Goal: Information Seeking & Learning: Compare options

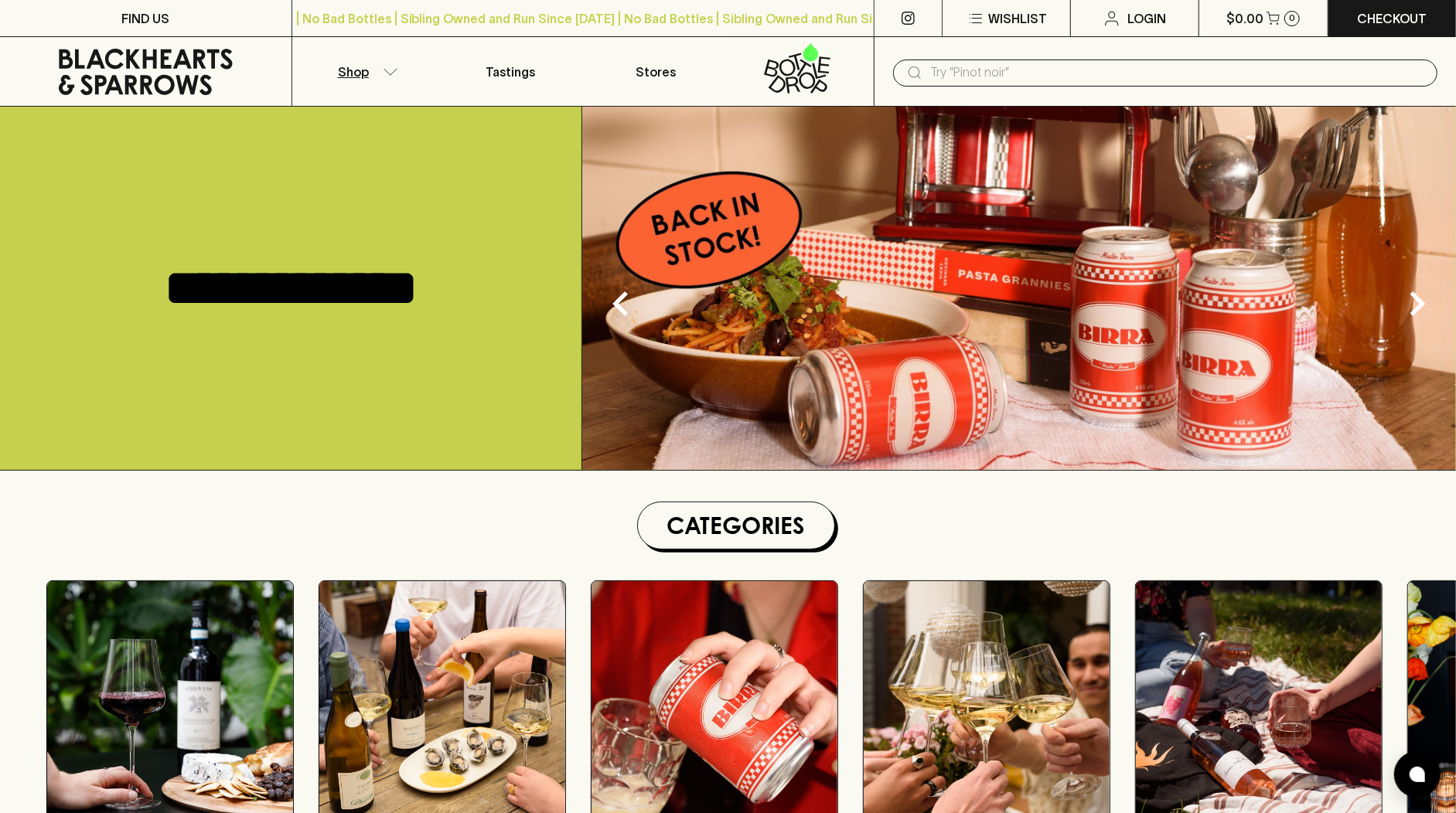
click at [362, 81] on button "Shop" at bounding box center [365, 71] width 145 height 69
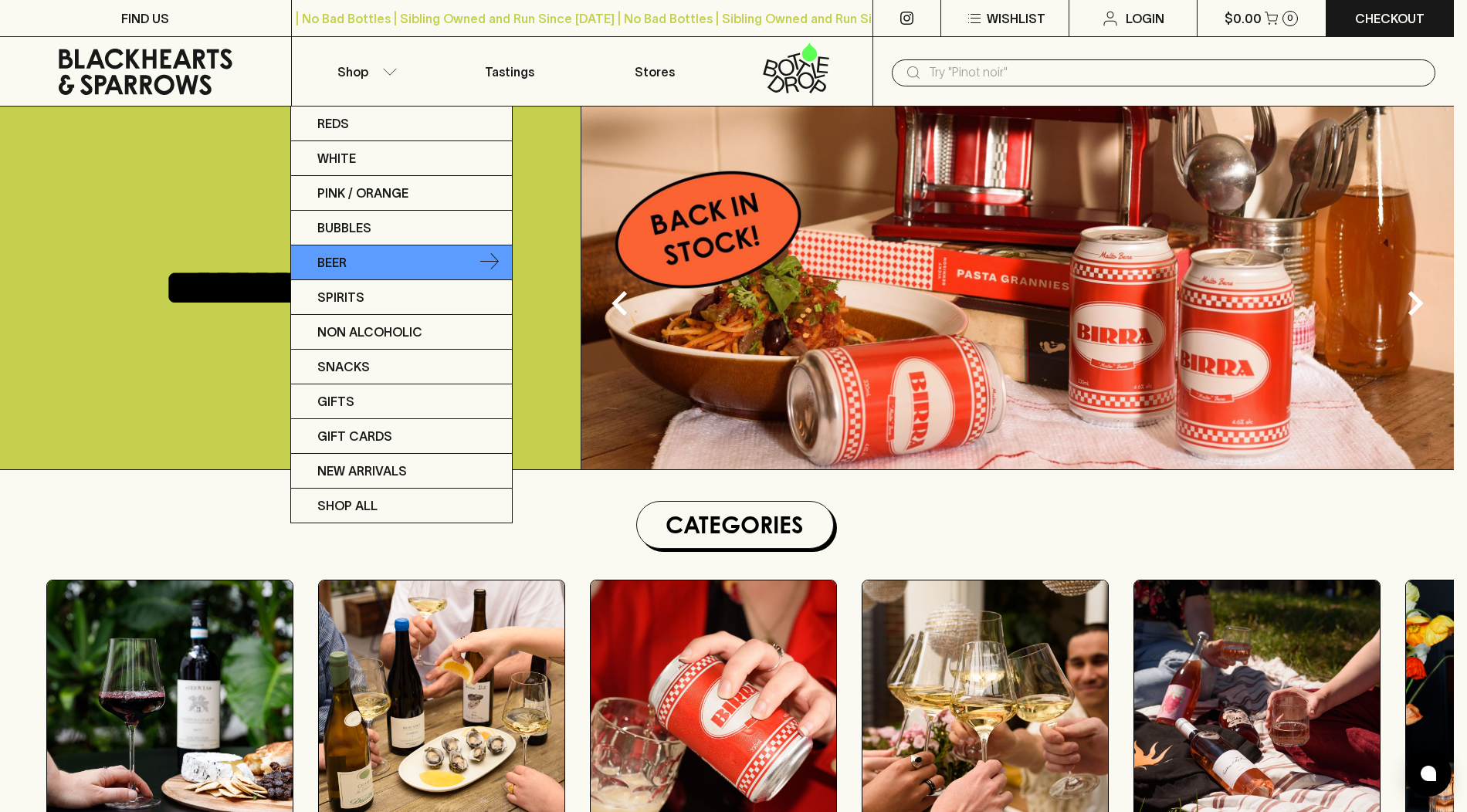
click at [367, 271] on link "Beer" at bounding box center [401, 262] width 221 height 35
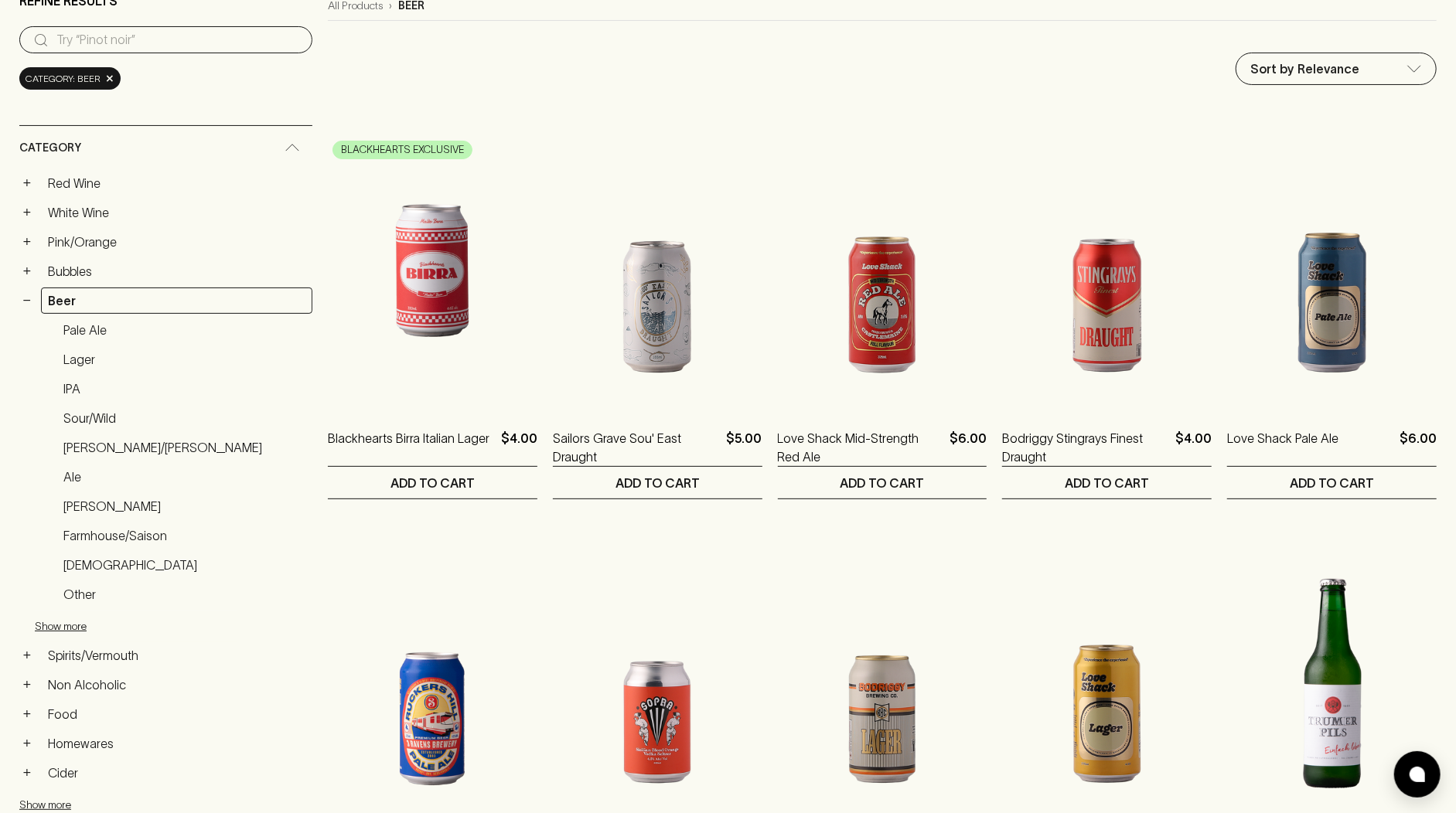
scroll to position [265, 0]
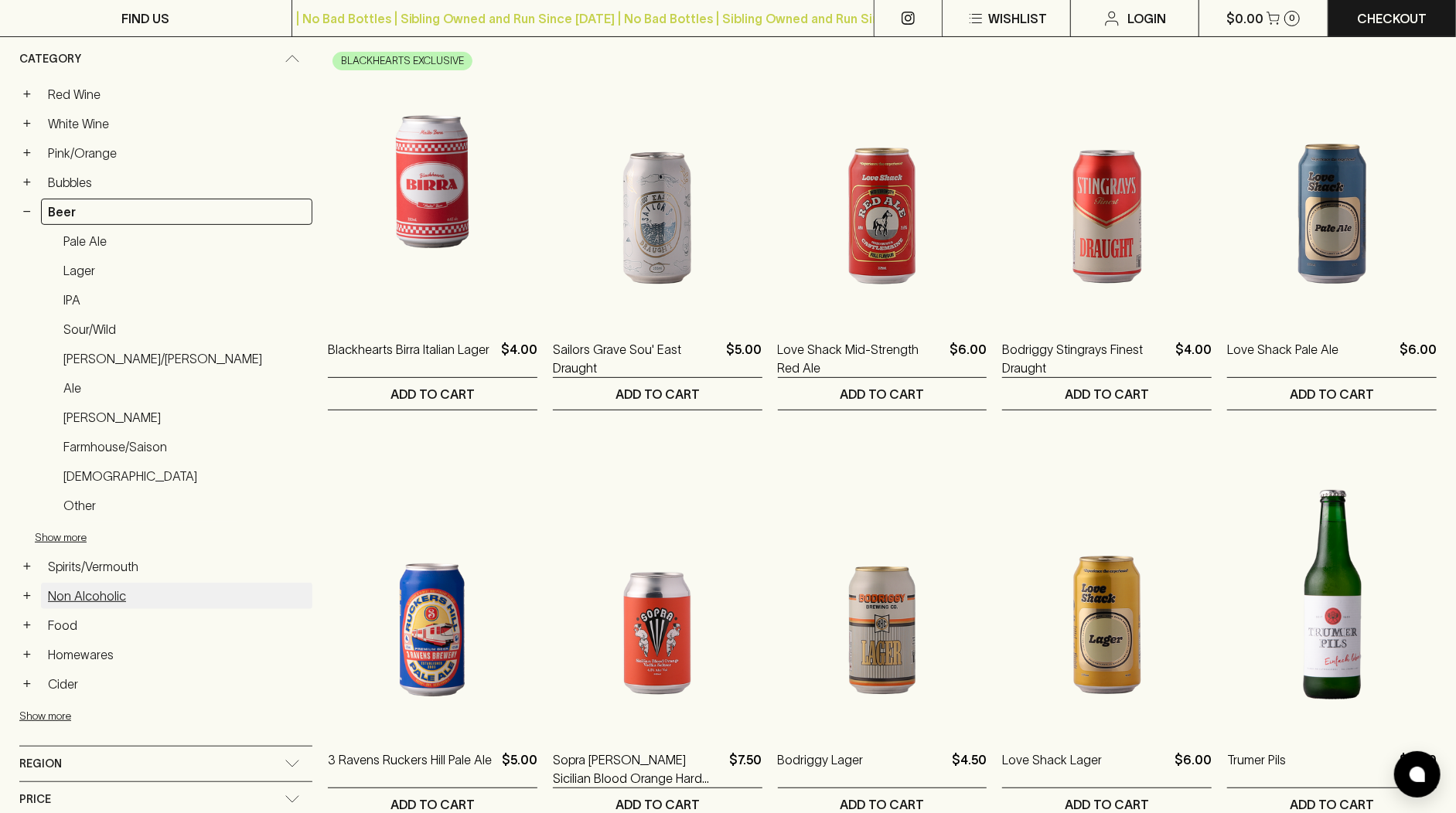
click at [108, 583] on link "Non Alcoholic" at bounding box center [177, 597] width 271 height 26
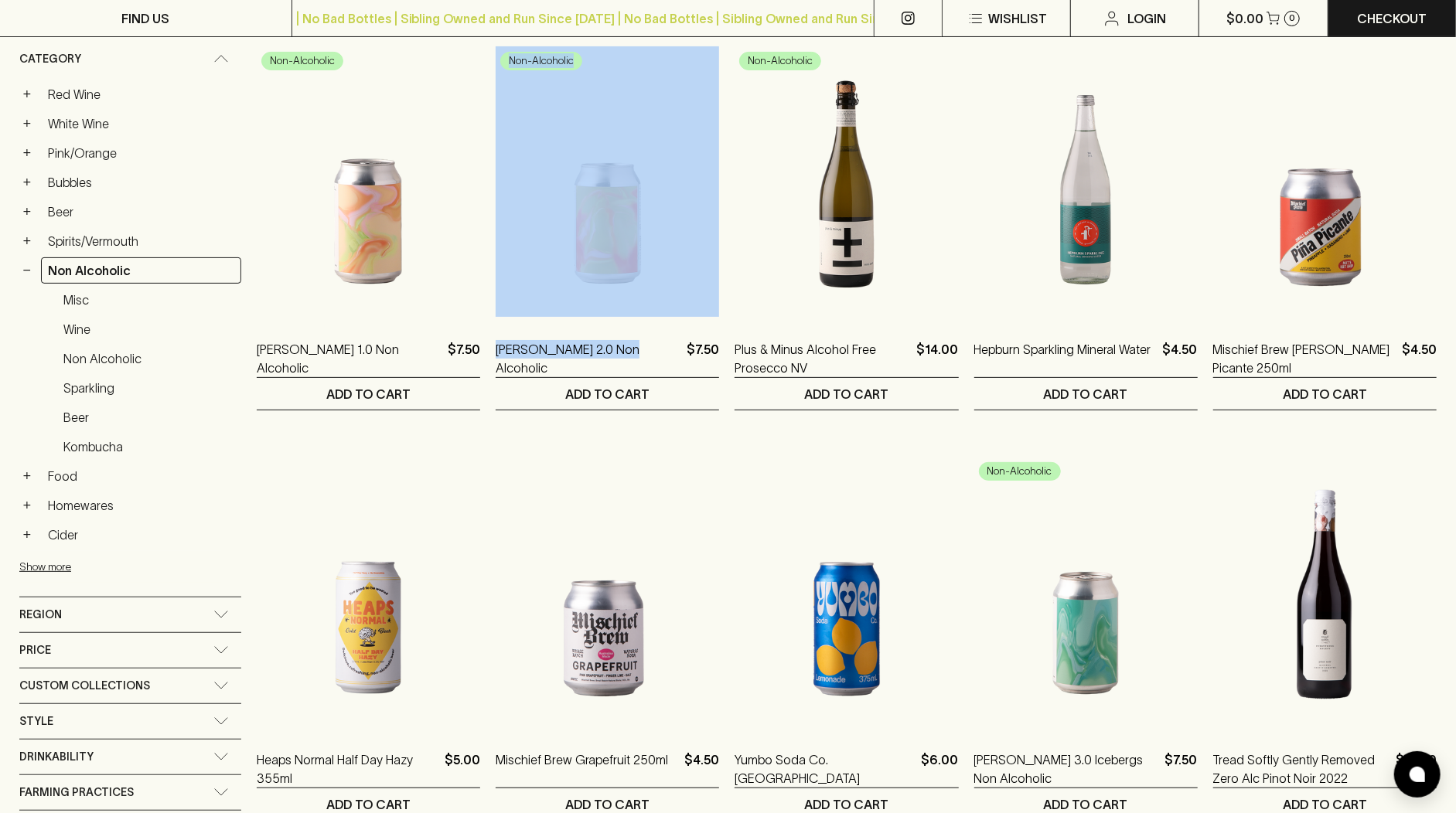
drag, startPoint x: 603, startPoint y: 316, endPoint x: 469, endPoint y: 324, distance: 134.2
click at [469, 324] on ol "Non-Alcoholic [PERSON_NAME] 1.0 Non Alcoholic $7.50 1 Can 0 ​ ADD TO CART Non-A…" at bounding box center [847, 828] width 1180 height 1627
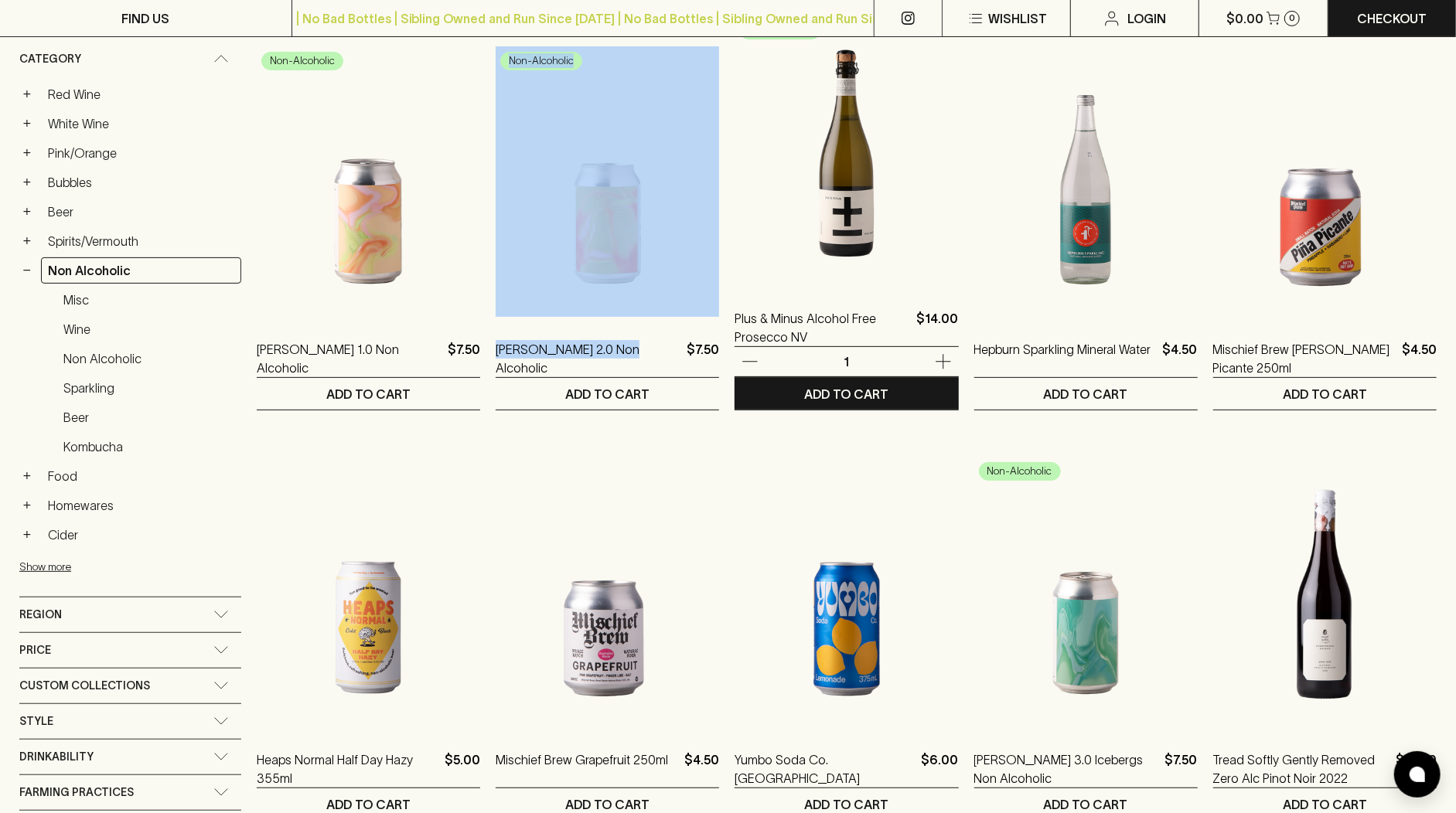
copy div "Non-Alcoholic [PERSON_NAME] 2.0 Non Alcoholic"
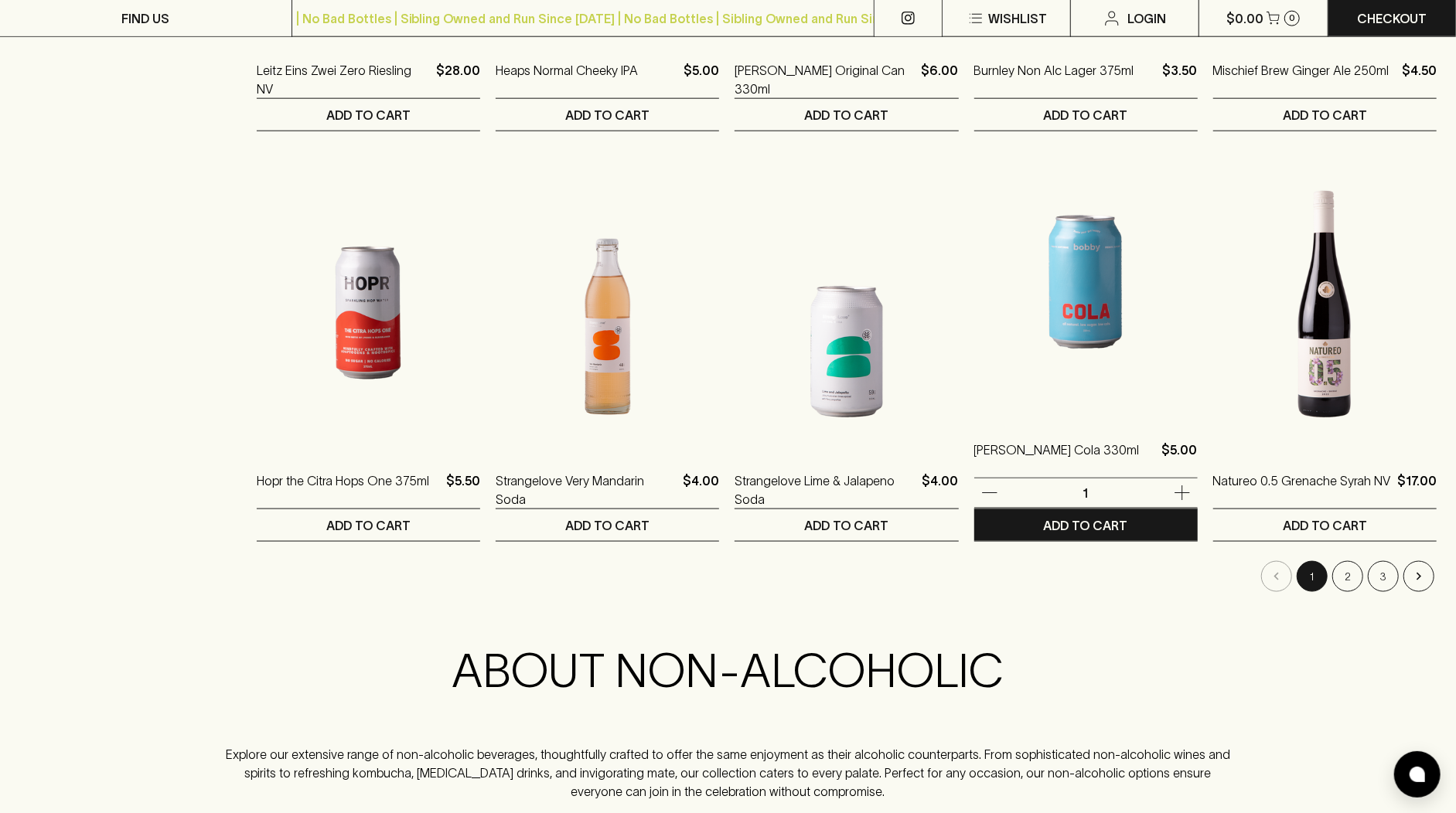
scroll to position [1388, 0]
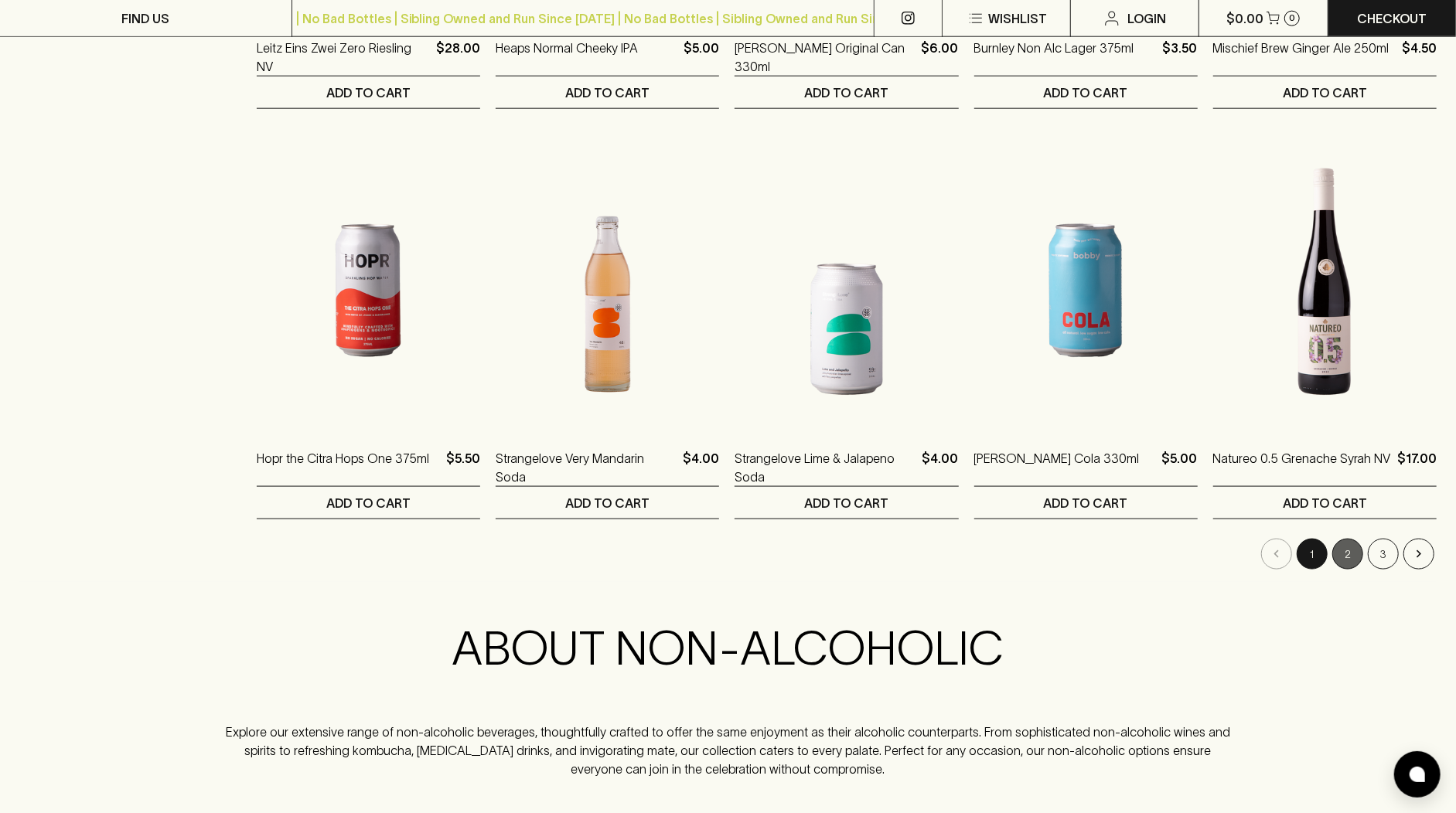
click at [1345, 552] on button "2" at bounding box center [1348, 554] width 31 height 31
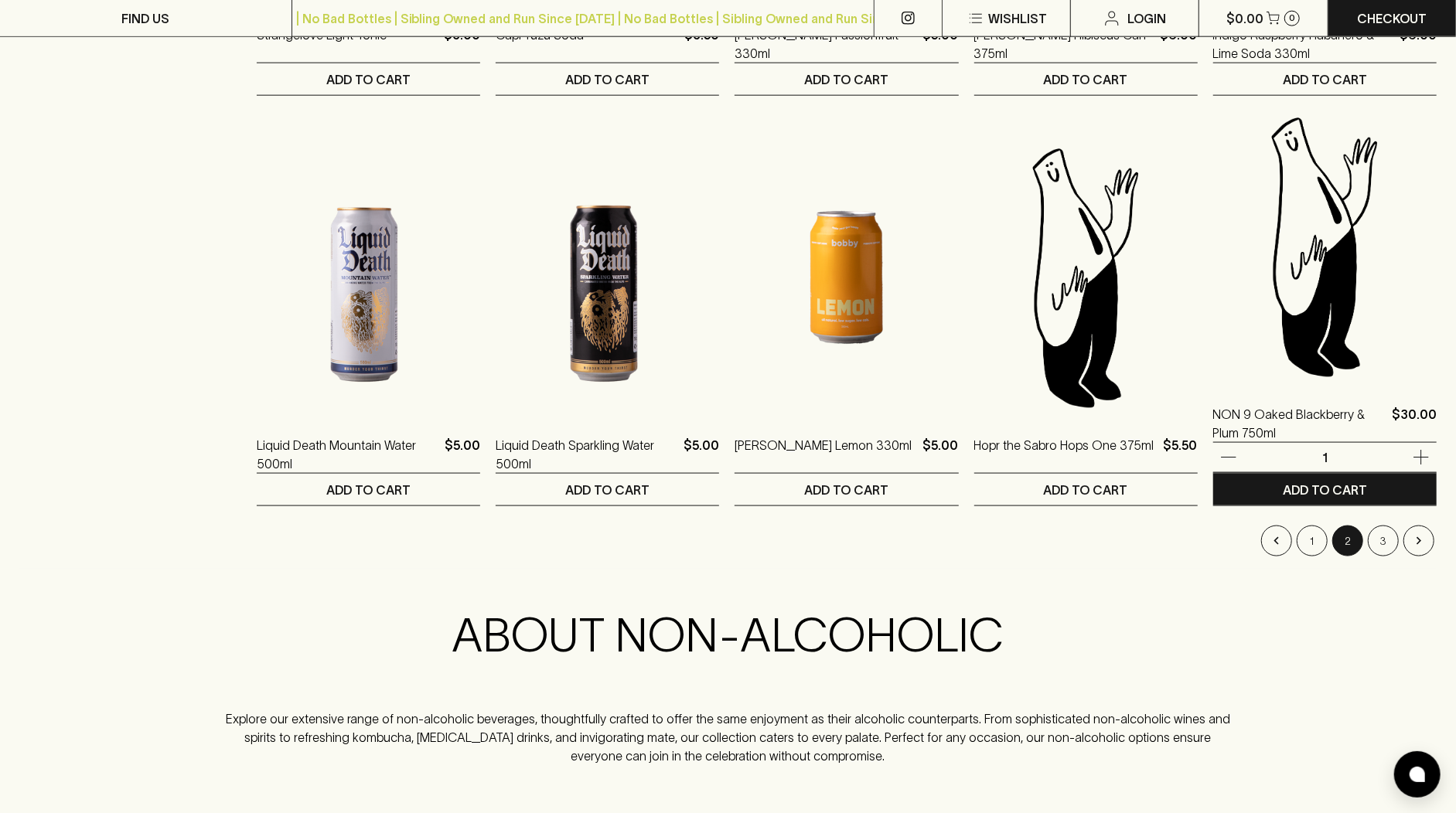
scroll to position [1411, 0]
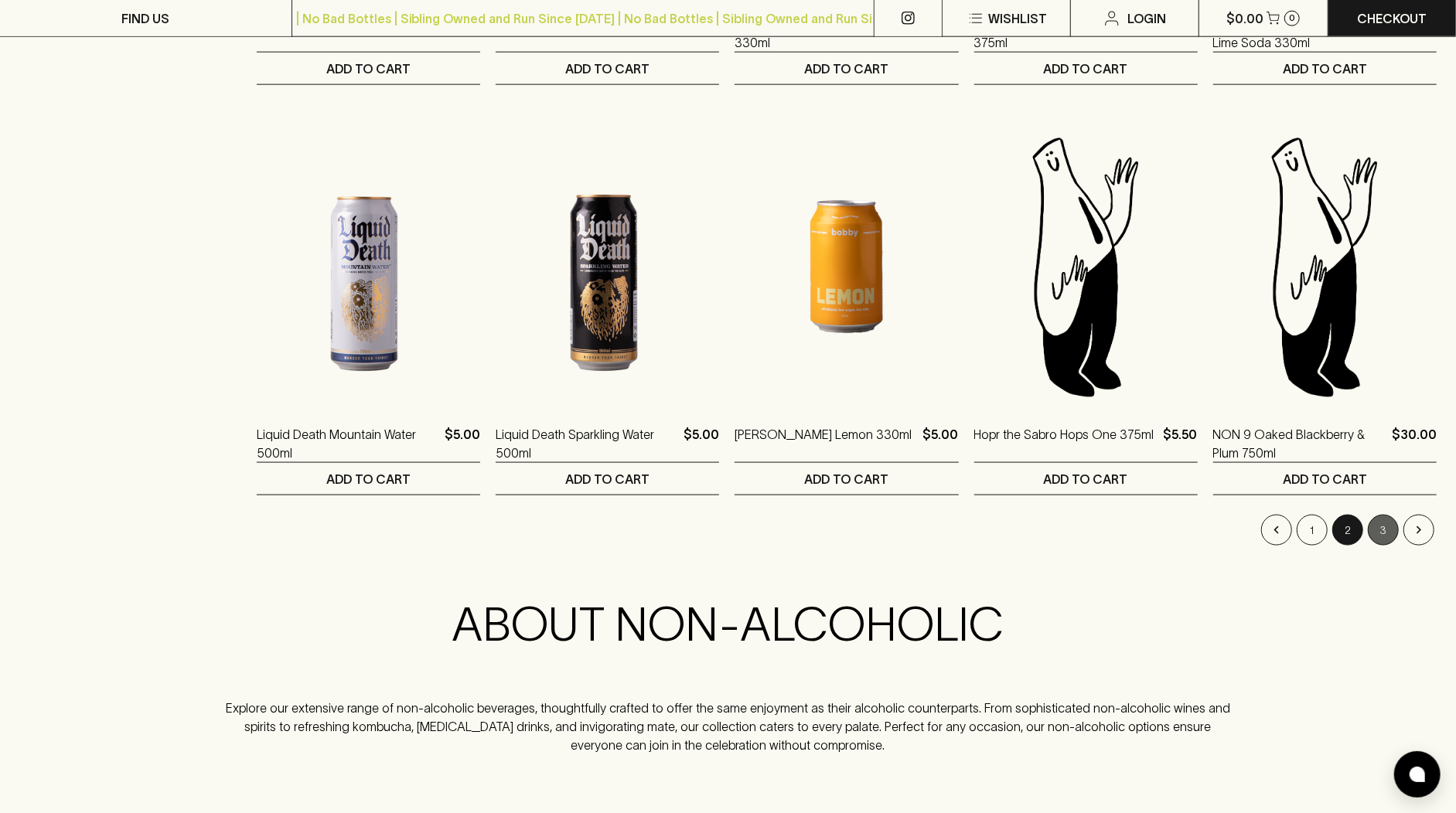
click at [1390, 525] on button "3" at bounding box center [1383, 530] width 31 height 31
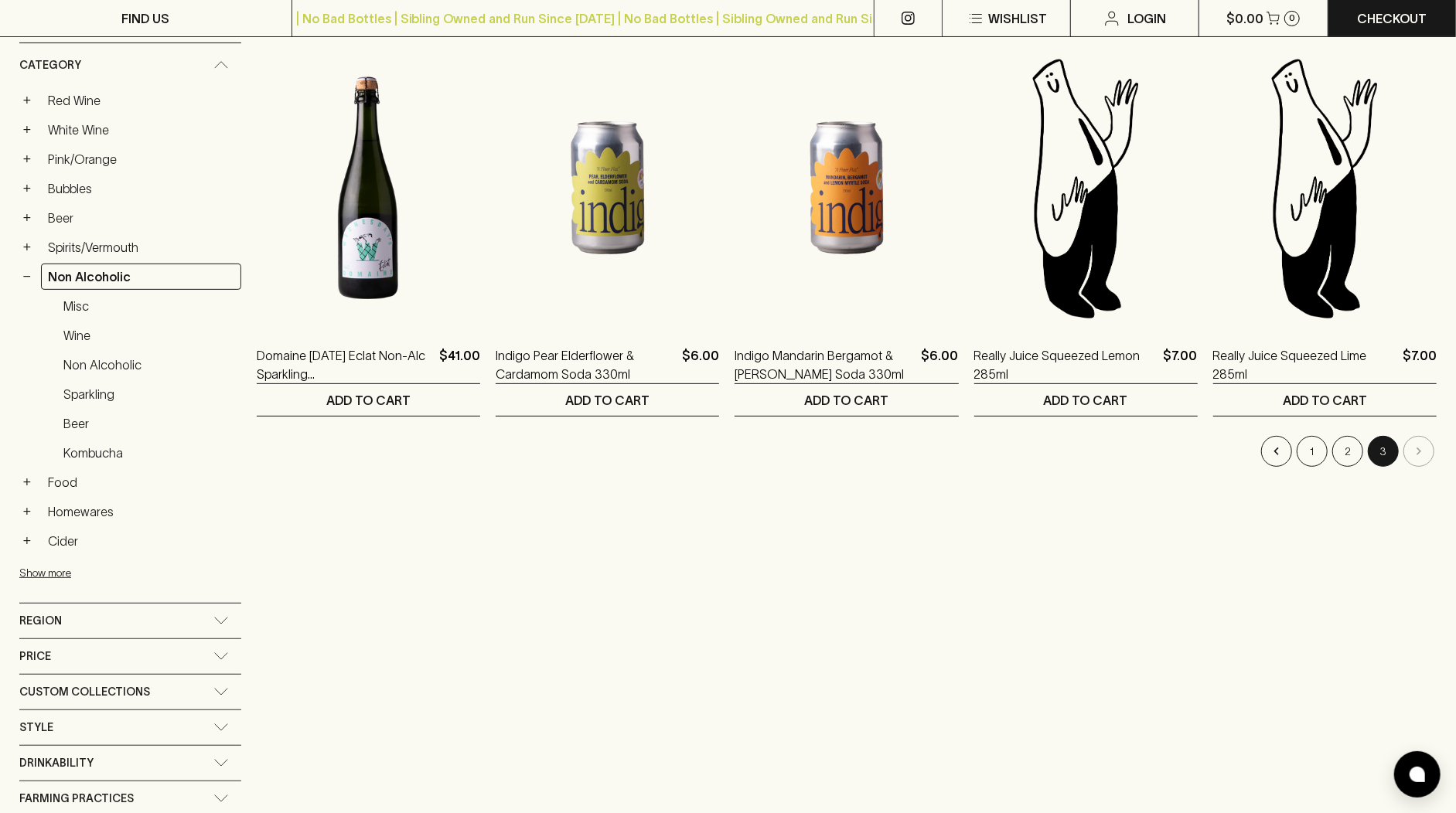
scroll to position [356, 0]
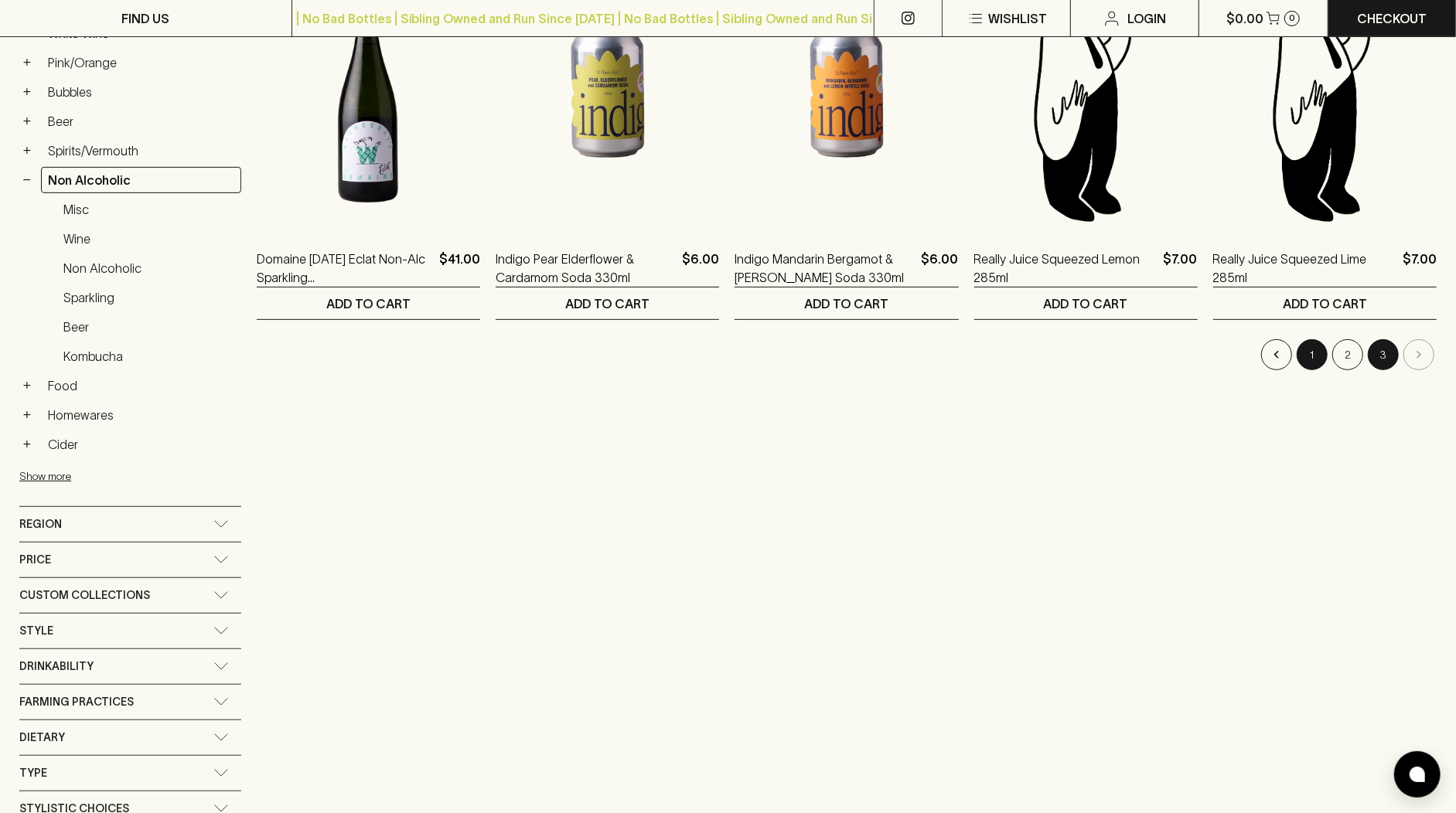
click at [1313, 357] on button "1" at bounding box center [1312, 355] width 31 height 31
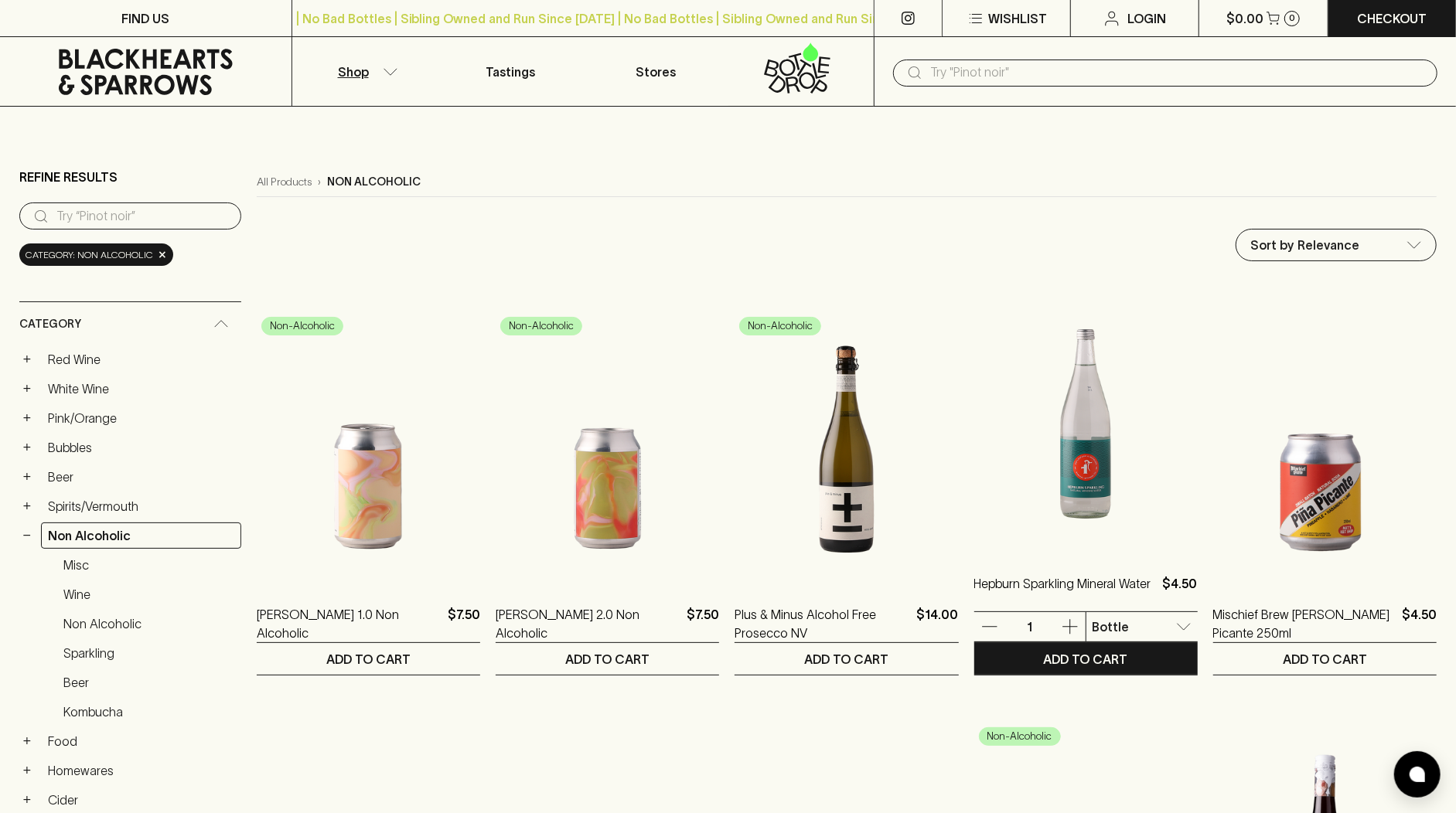
scroll to position [10, 0]
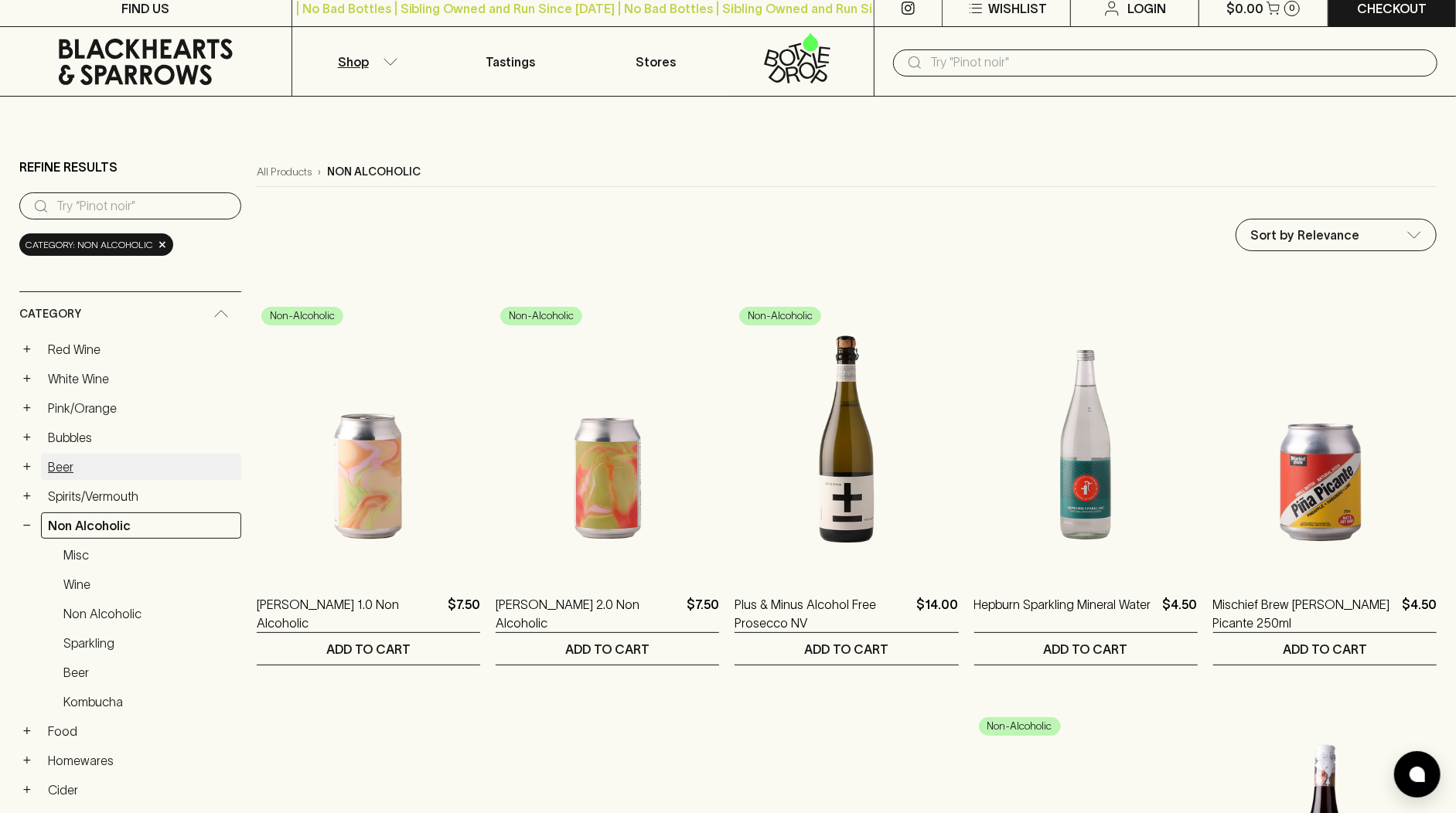
click at [93, 470] on link "Beer" at bounding box center [141, 467] width 200 height 26
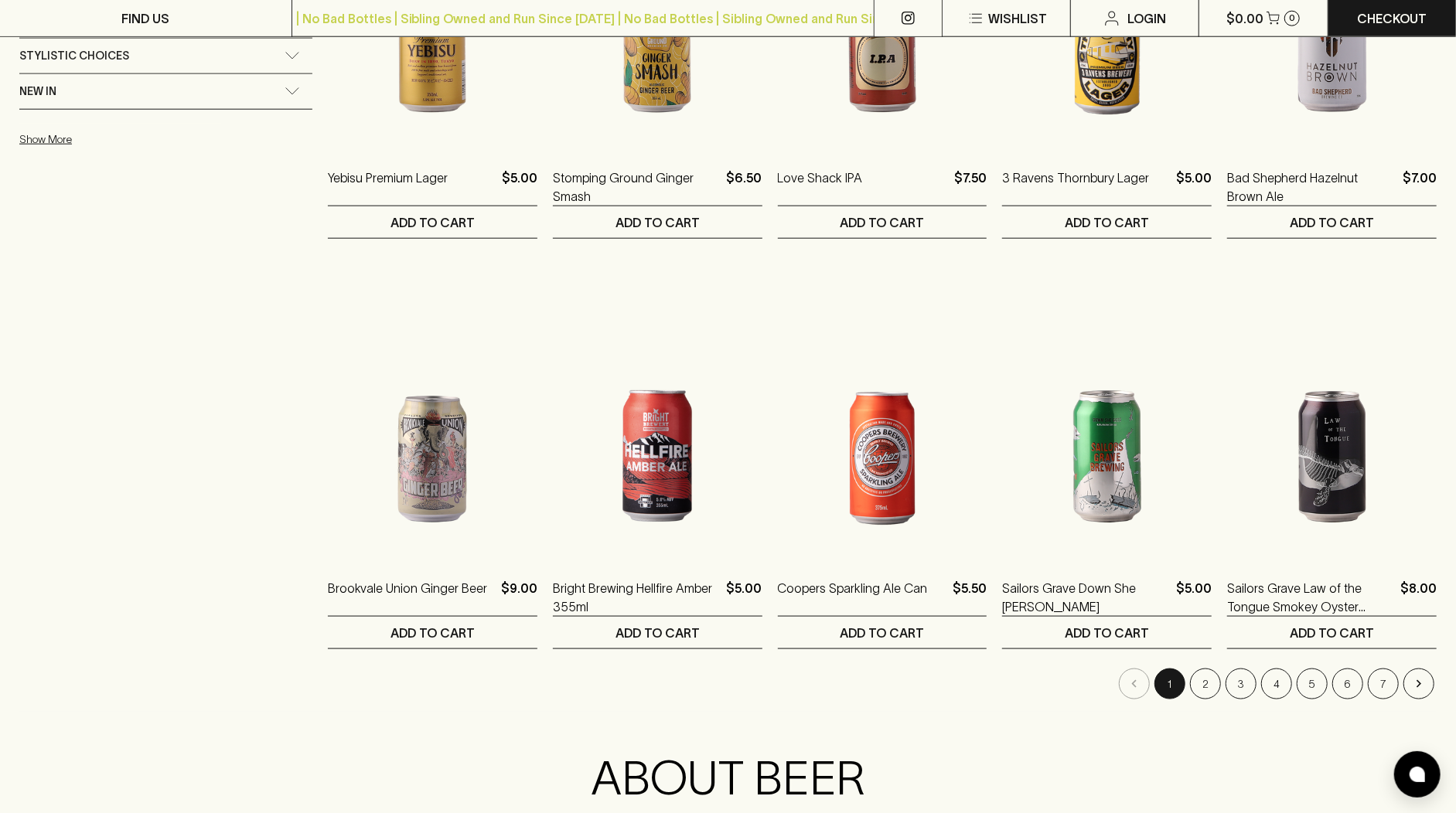
scroll to position [1331, 0]
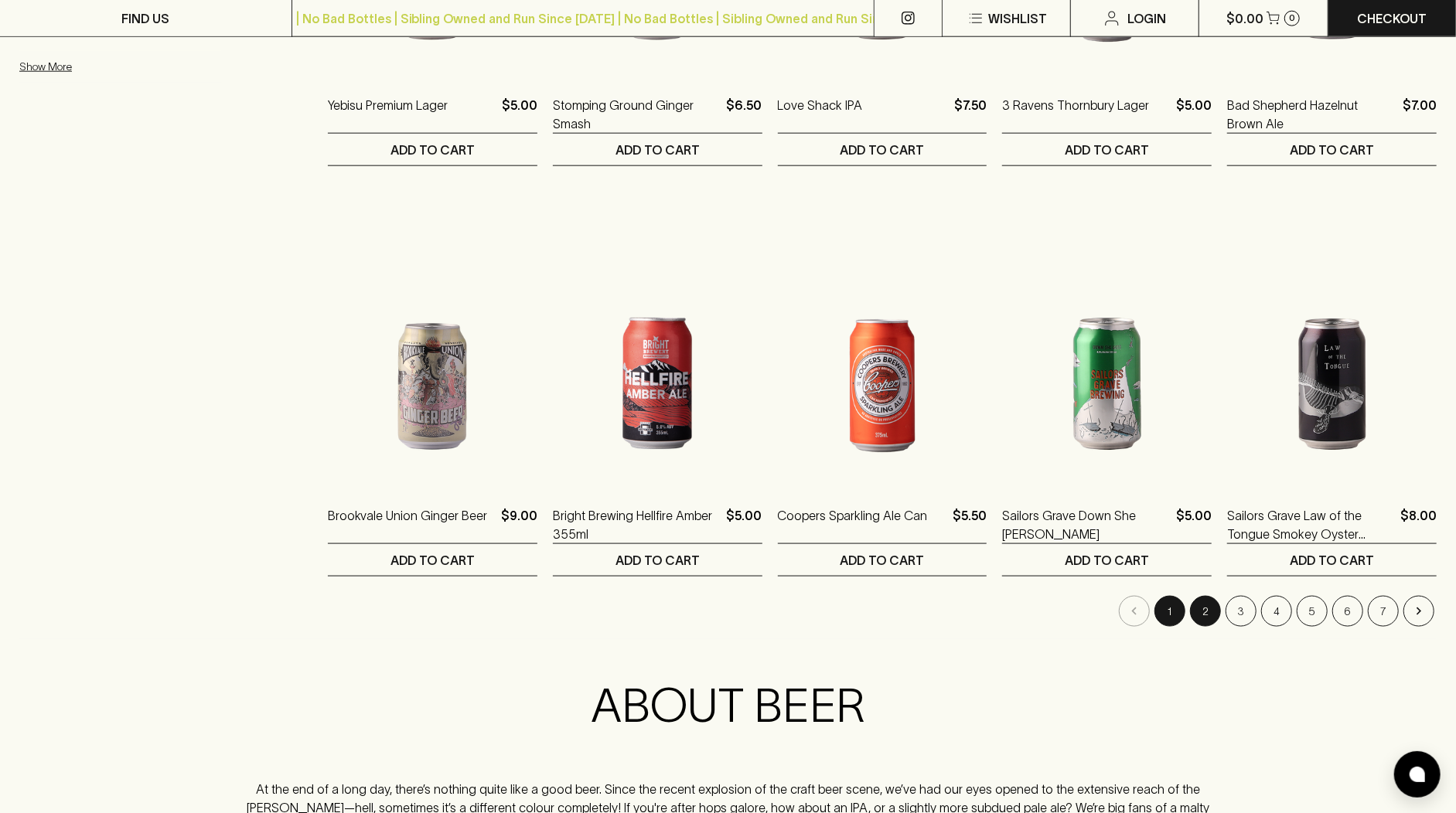
click at [1216, 610] on button "2" at bounding box center [1205, 611] width 31 height 31
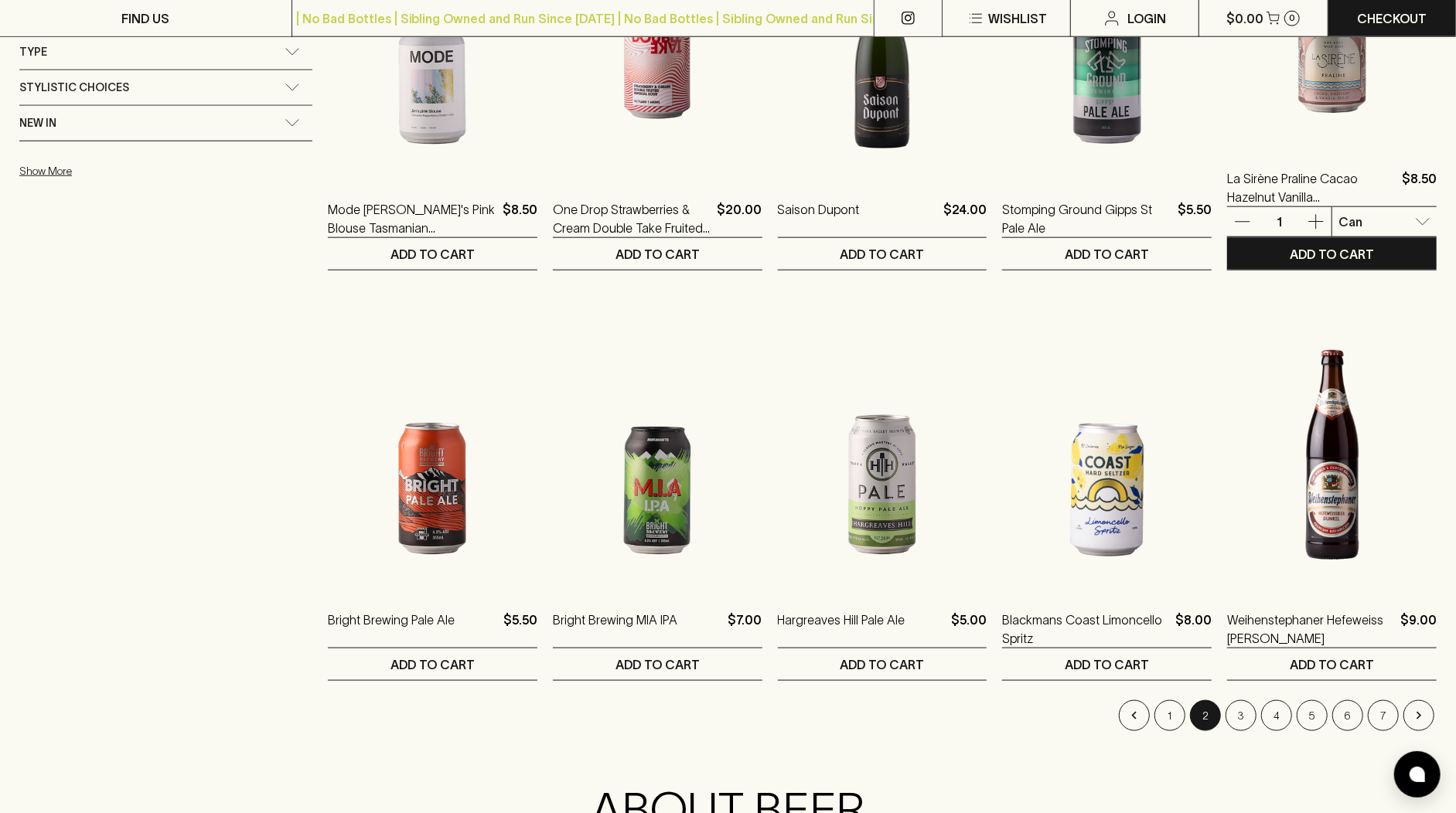
scroll to position [1302, 0]
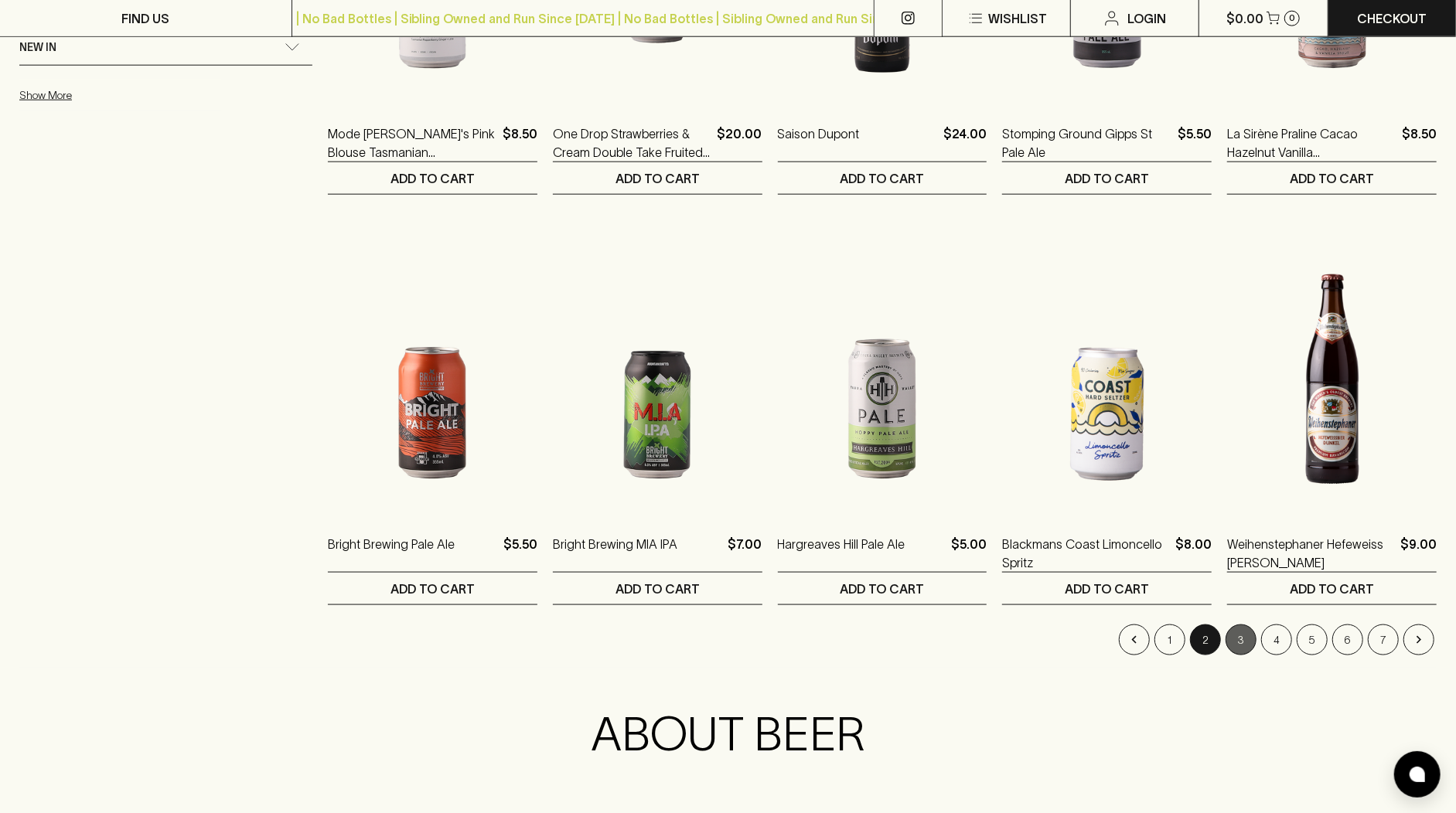
click at [1242, 637] on button "3" at bounding box center [1240, 640] width 31 height 31
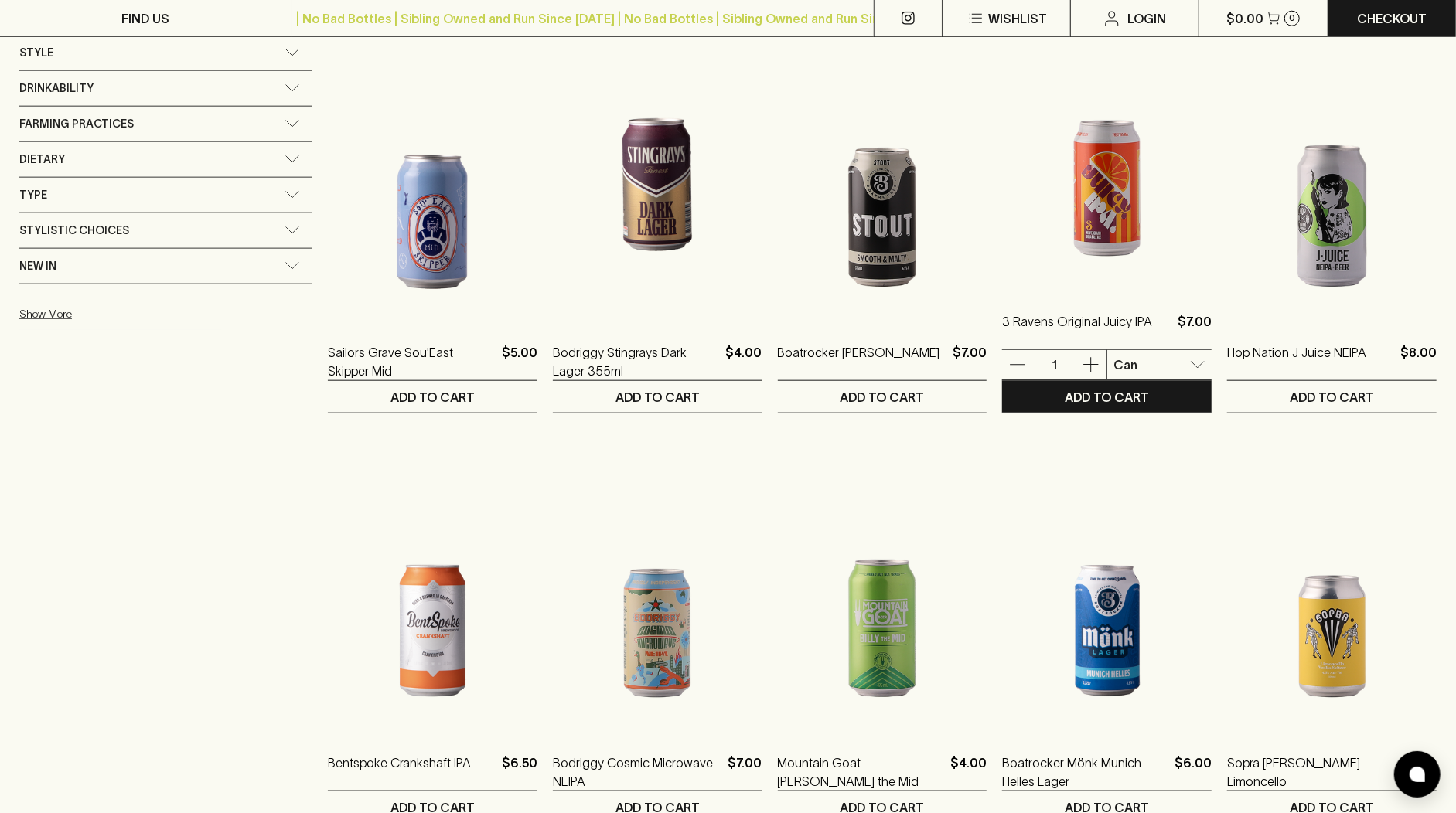
scroll to position [1172, 0]
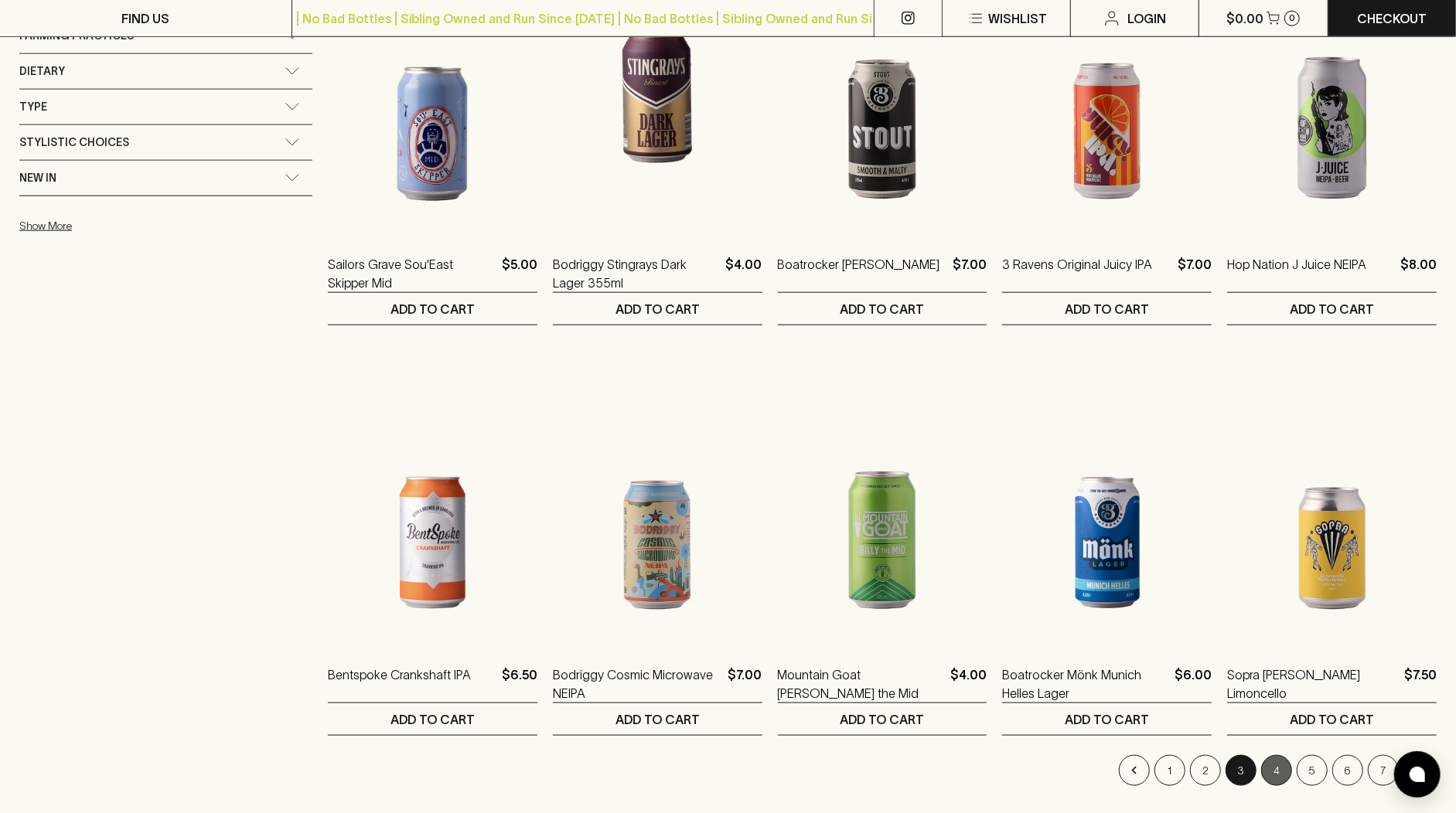
click at [1280, 760] on button "4" at bounding box center [1276, 771] width 31 height 31
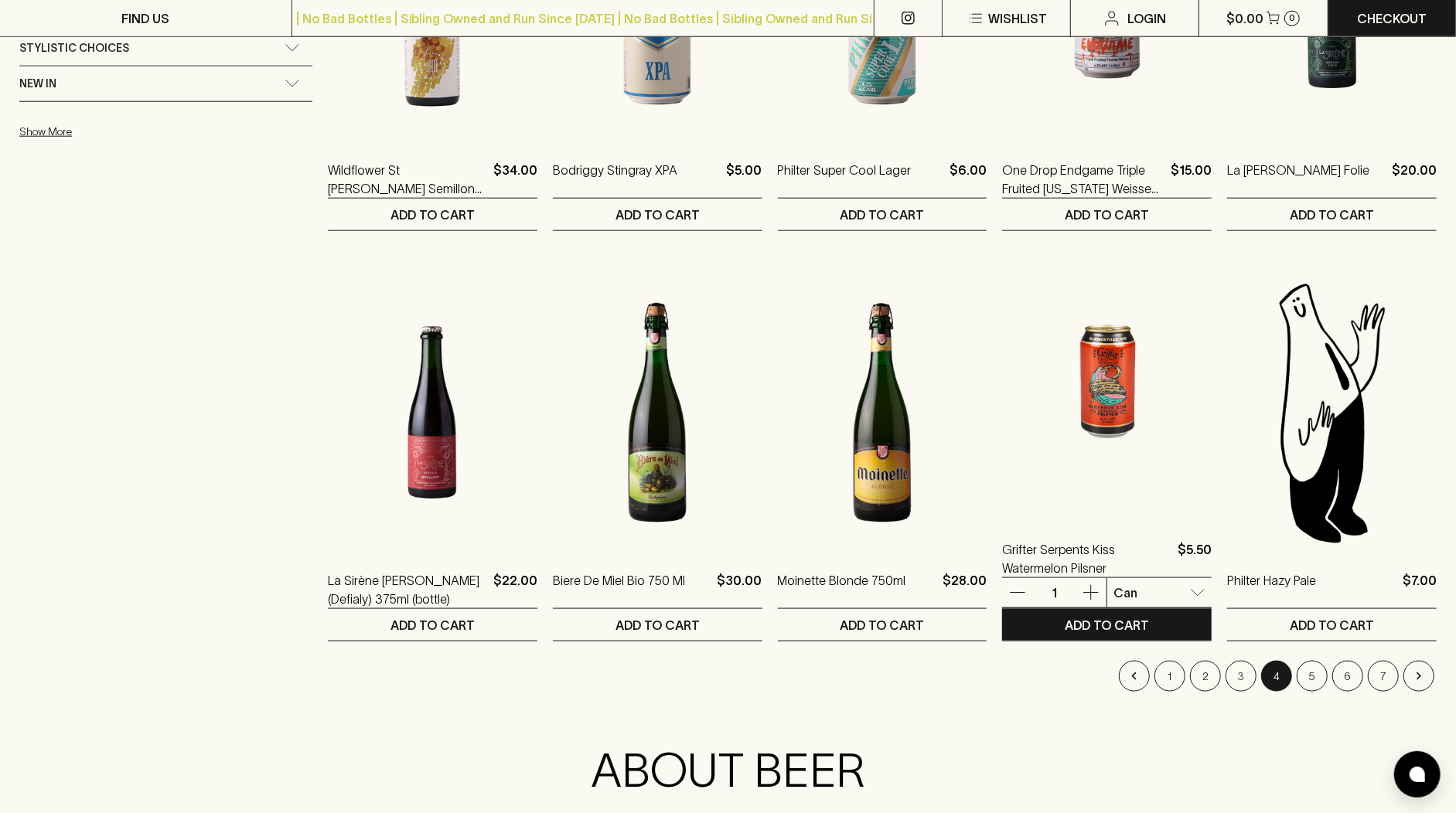
scroll to position [1334, 0]
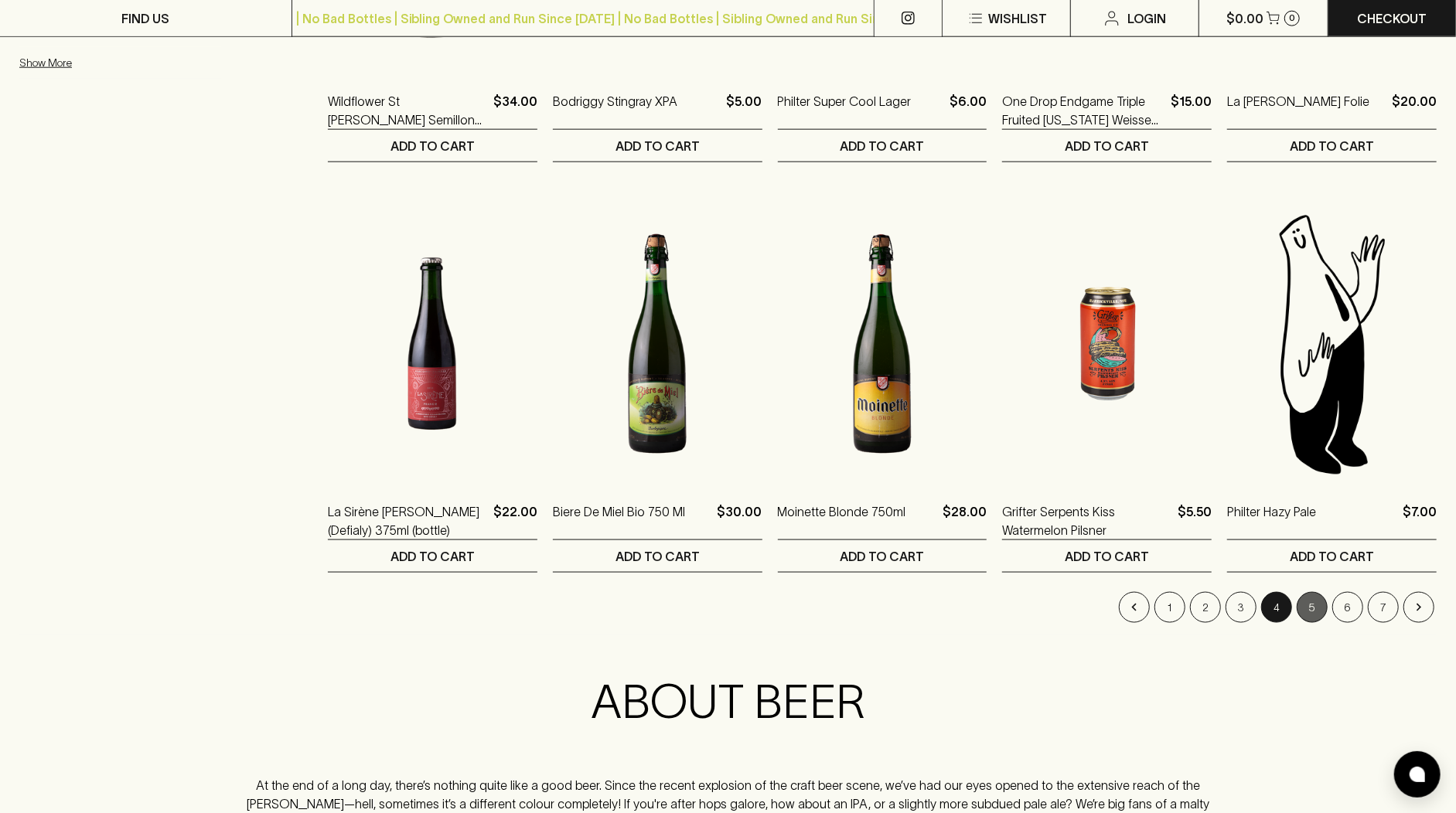
click at [1301, 607] on button "5" at bounding box center [1312, 607] width 31 height 31
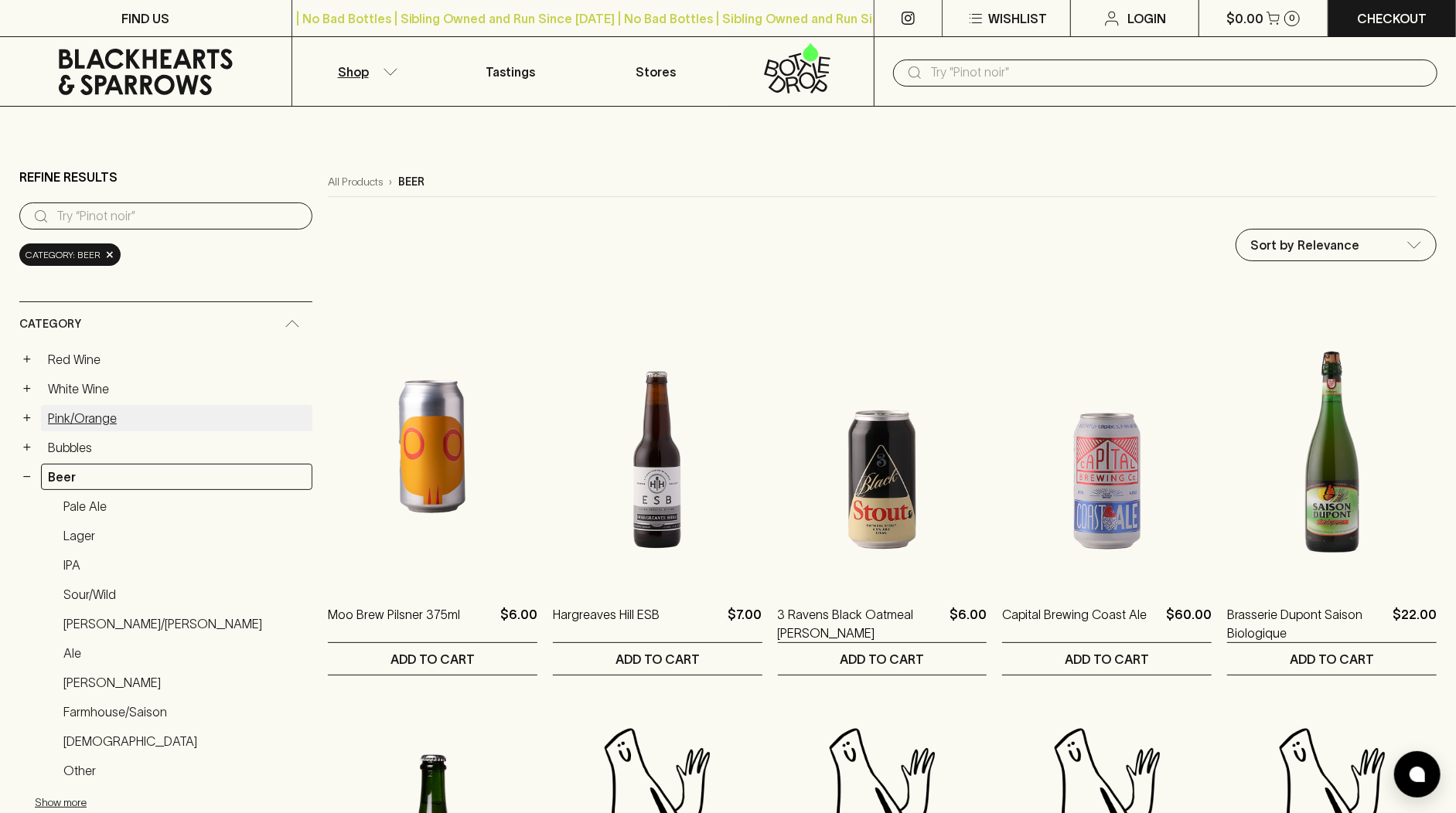
click at [126, 409] on link "Pink/Orange" at bounding box center [177, 419] width 271 height 26
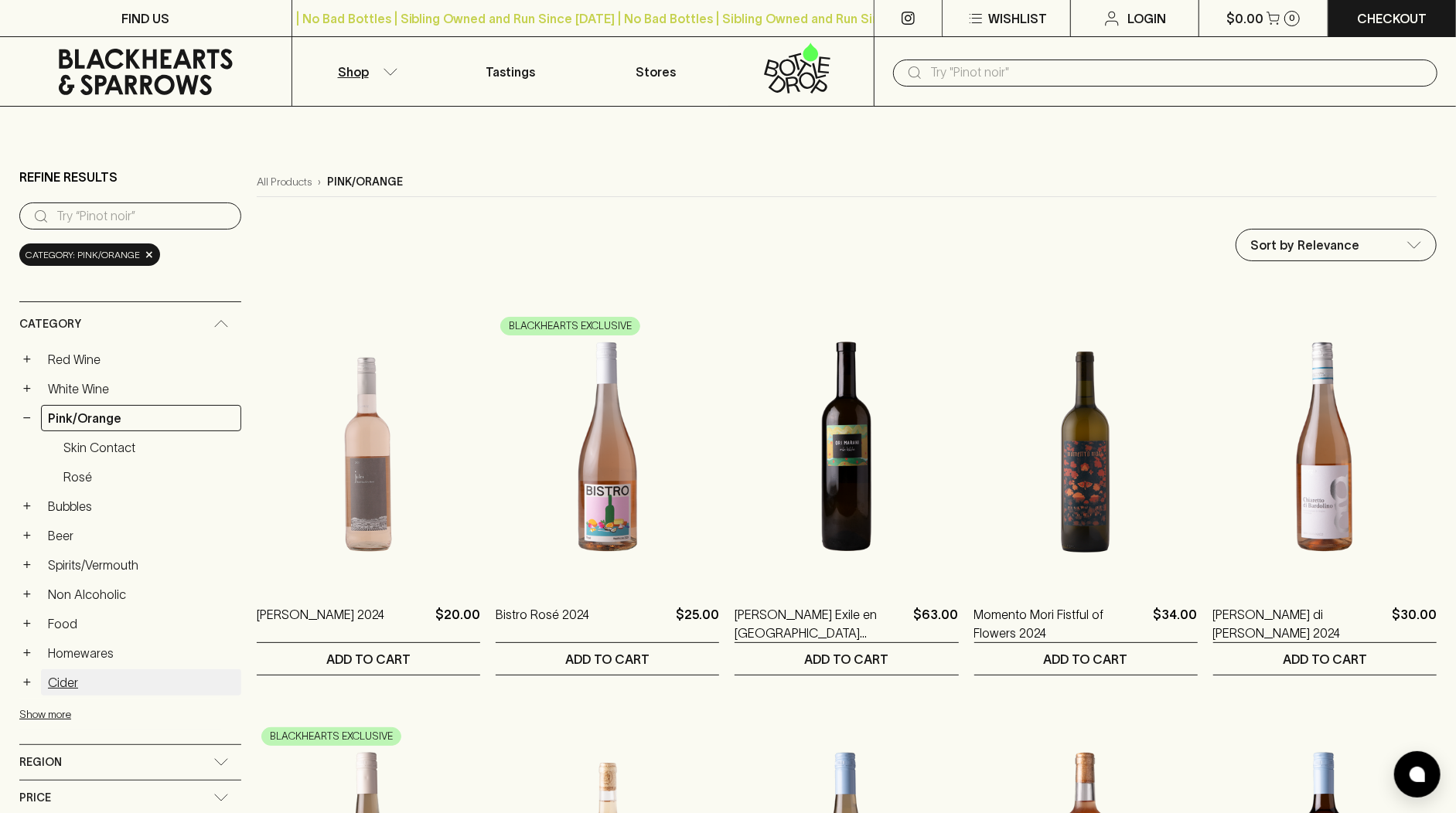
click at [79, 676] on link "Cider" at bounding box center [141, 683] width 200 height 26
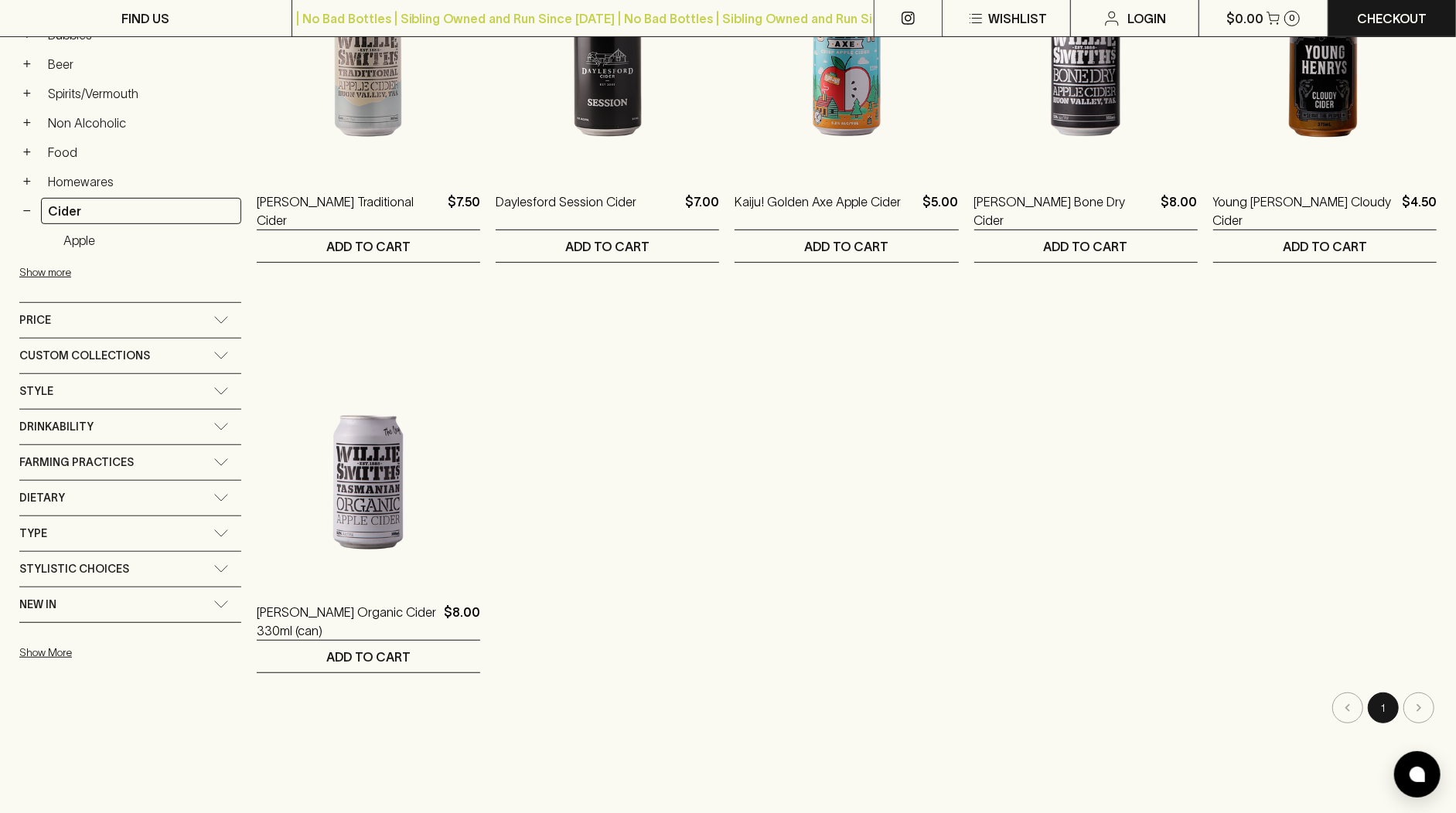
scroll to position [253, 0]
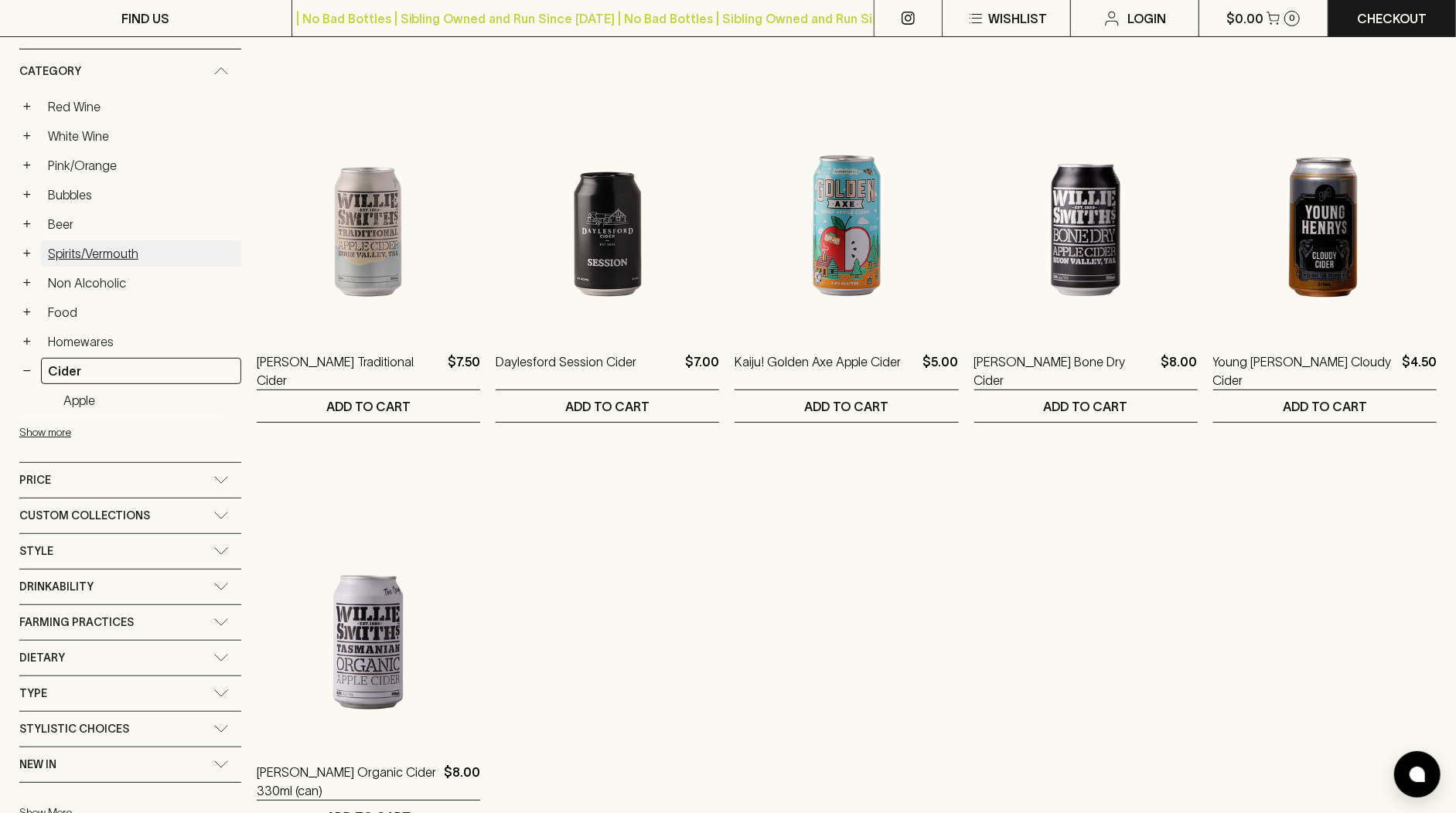
click at [133, 249] on link "Spirits/Vermouth" at bounding box center [141, 254] width 200 height 26
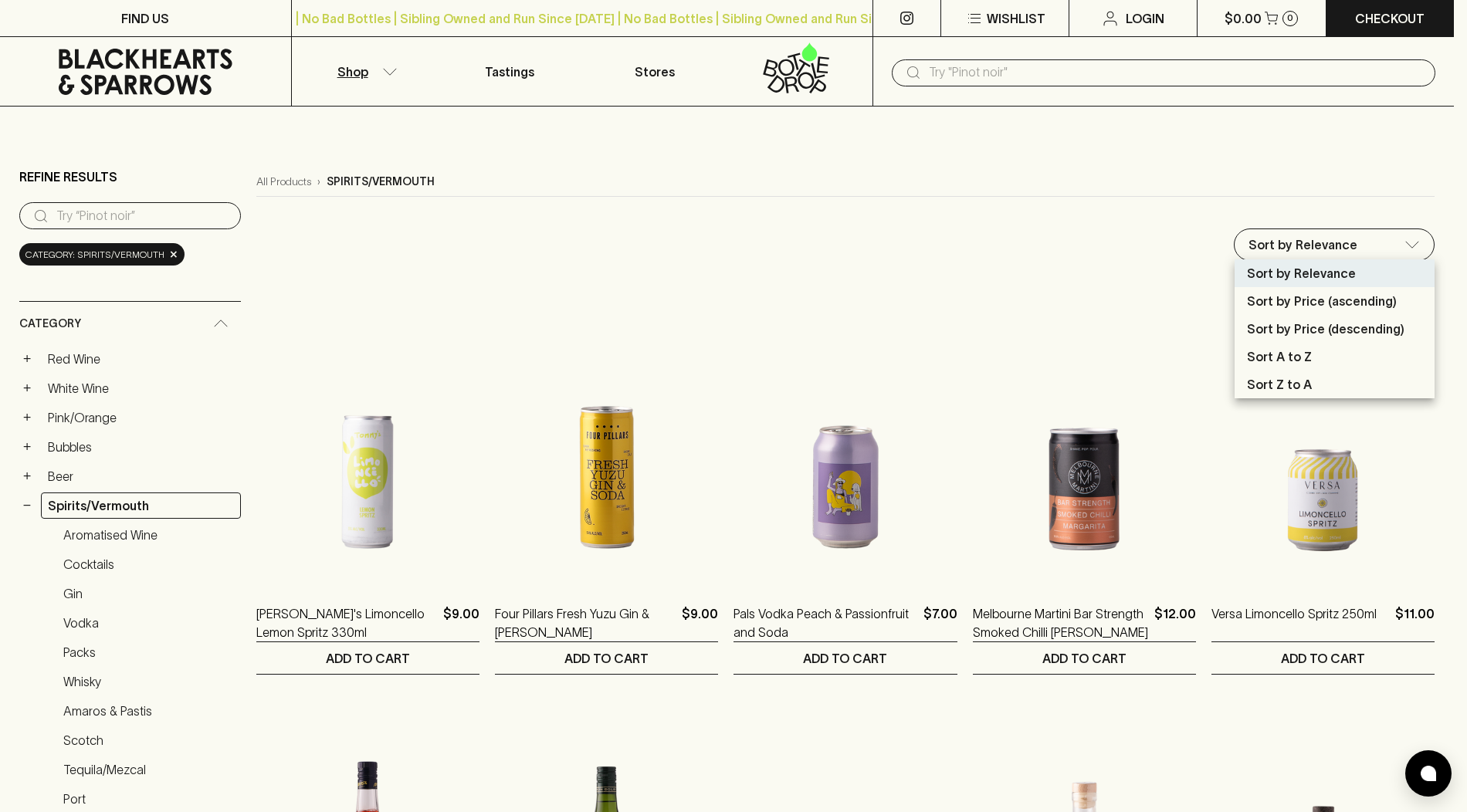
click at [1403, 290] on li "Sort by Price (ascending)" at bounding box center [1334, 302] width 200 height 28
type input "price:asc"
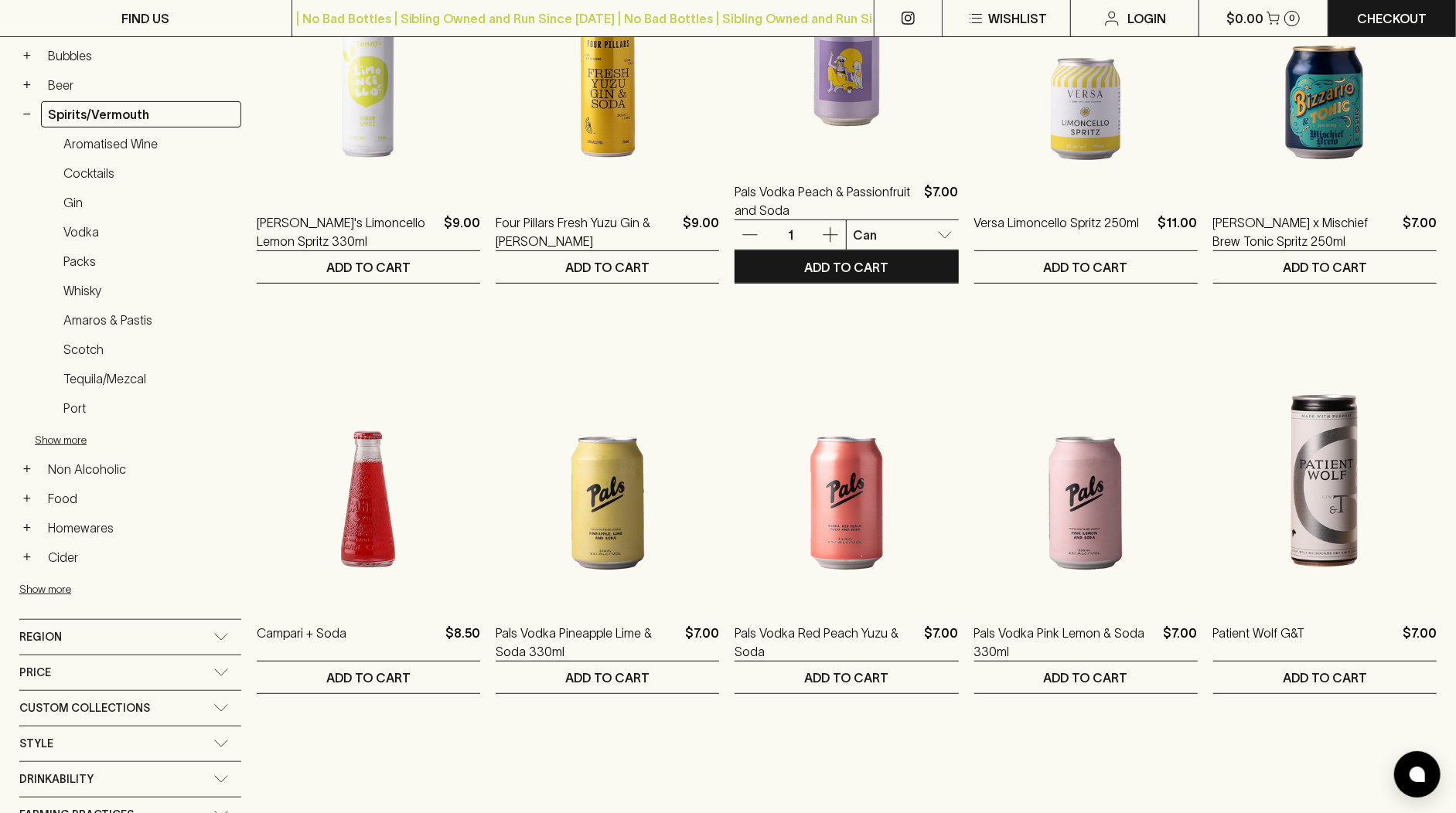
scroll to position [404, 0]
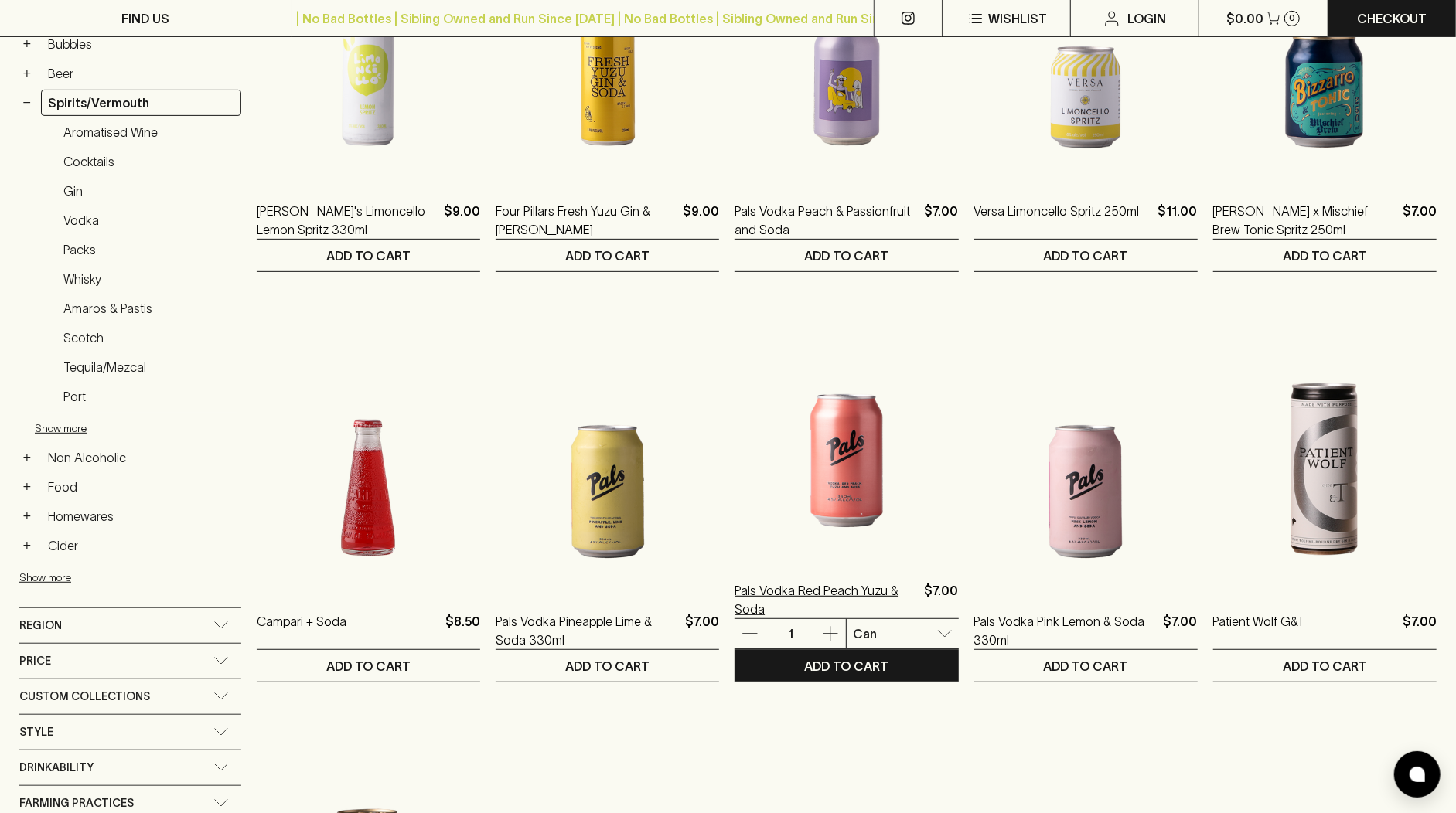
click at [879, 600] on p "Pals Vodka Red Peach Yuzu & Soda" at bounding box center [826, 599] width 184 height 37
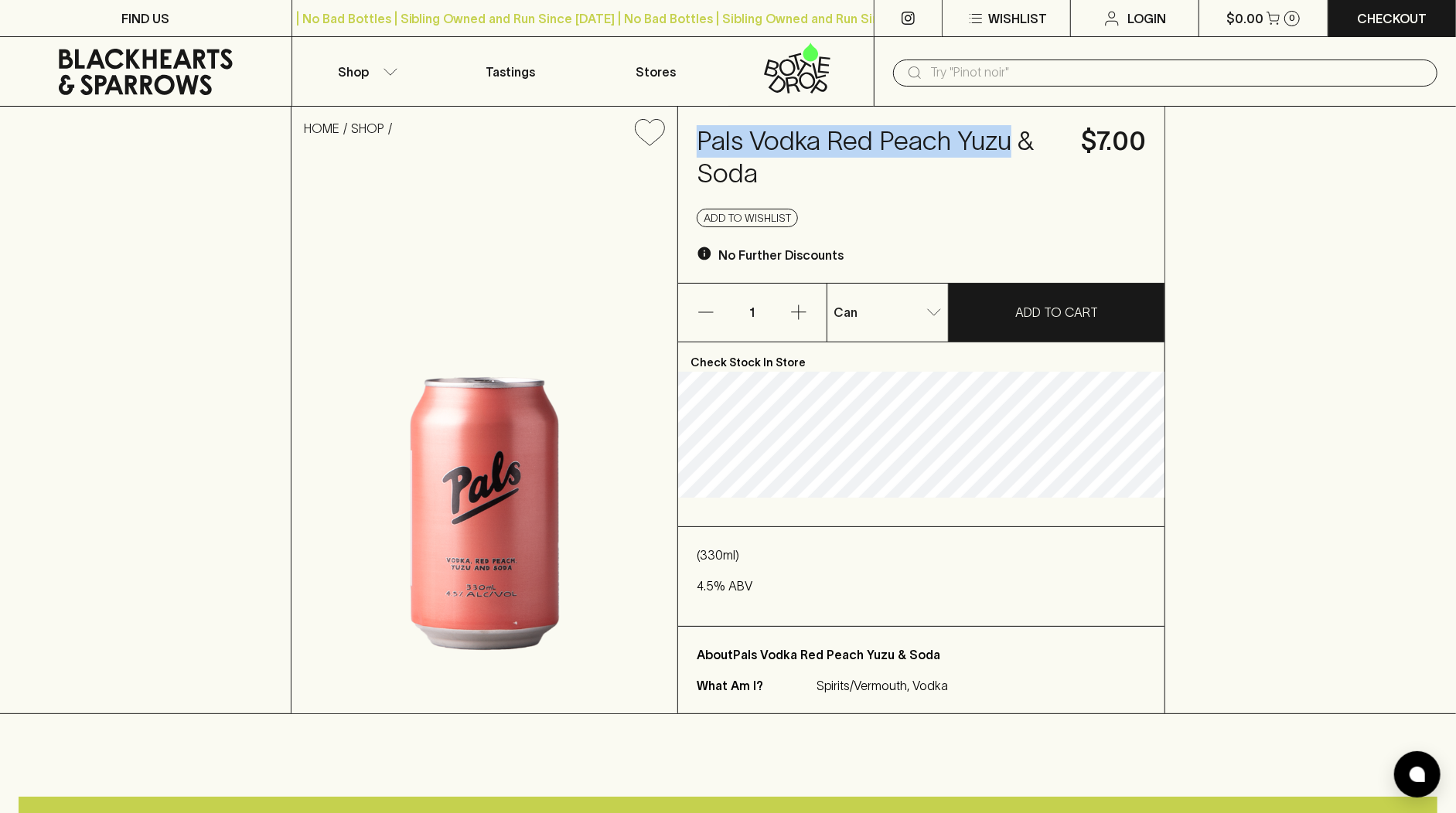
drag, startPoint x: 701, startPoint y: 143, endPoint x: 1010, endPoint y: 131, distance: 309.2
click at [1010, 131] on h4 "Pals Vodka Red Peach Yuzu & Soda" at bounding box center [879, 157] width 366 height 65
copy h4 "Pals Vodka Red Peach Yuzu"
click at [519, 151] on div "HOME SHOP" at bounding box center [485, 132] width 386 height 52
click at [1349, 173] on div "HOME SHOP Pals Vodka Red Peach Yuzu & Soda $7.00 Add to wishlist No Further Dis…" at bounding box center [728, 410] width 1456 height 608
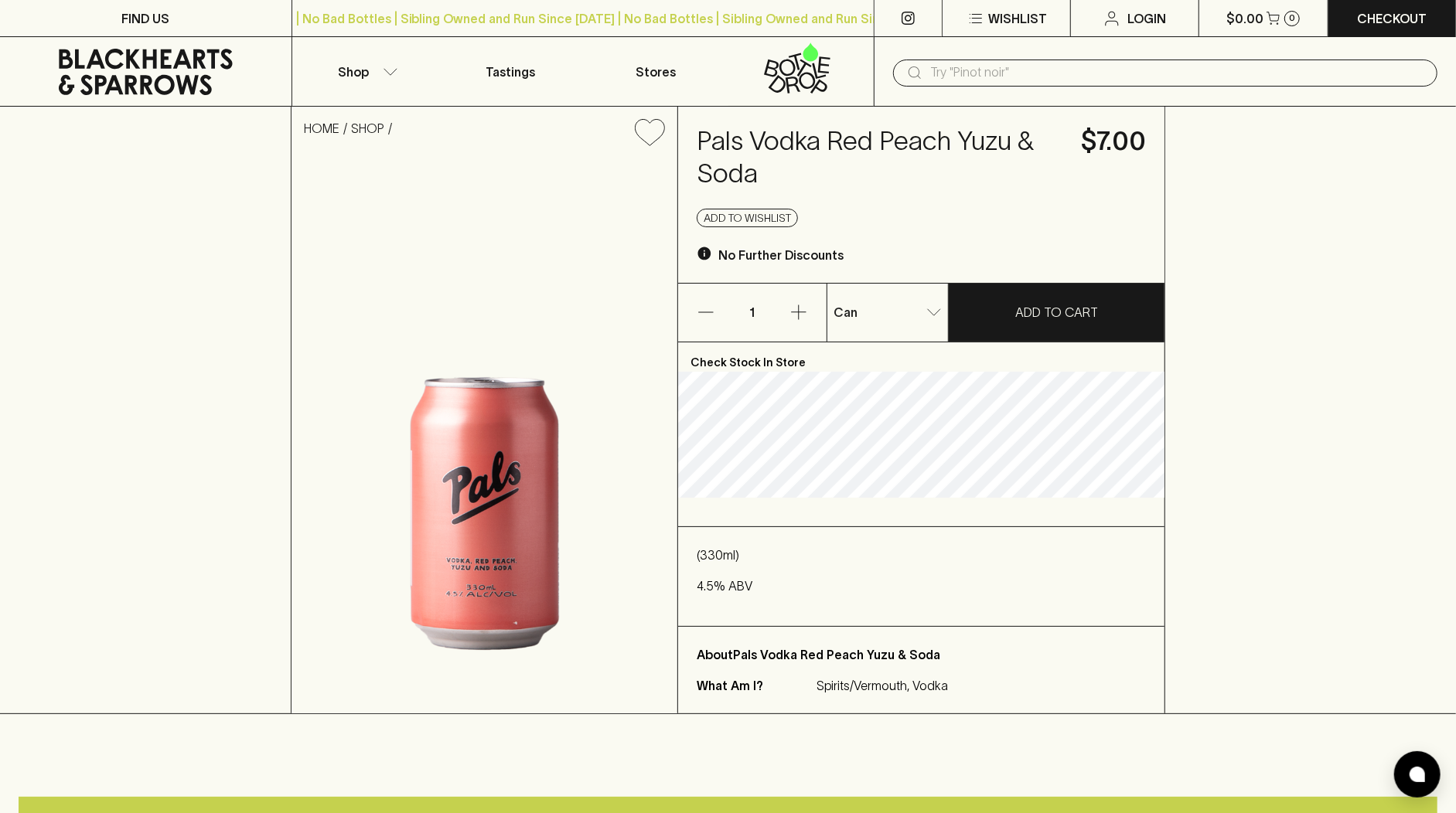
click at [1005, 63] on input "text" at bounding box center [1177, 72] width 495 height 24
type input "a"
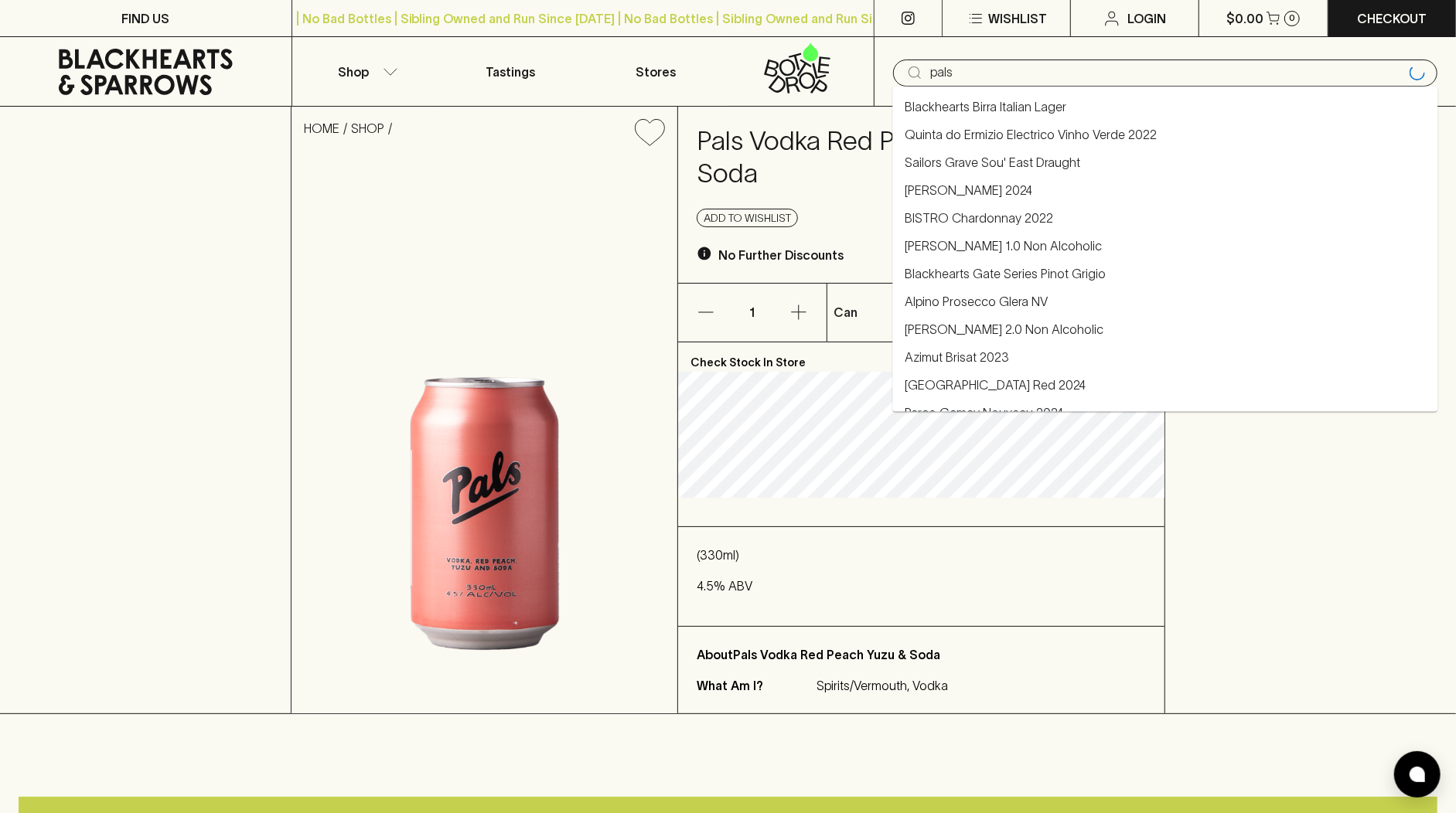
type input "pals"
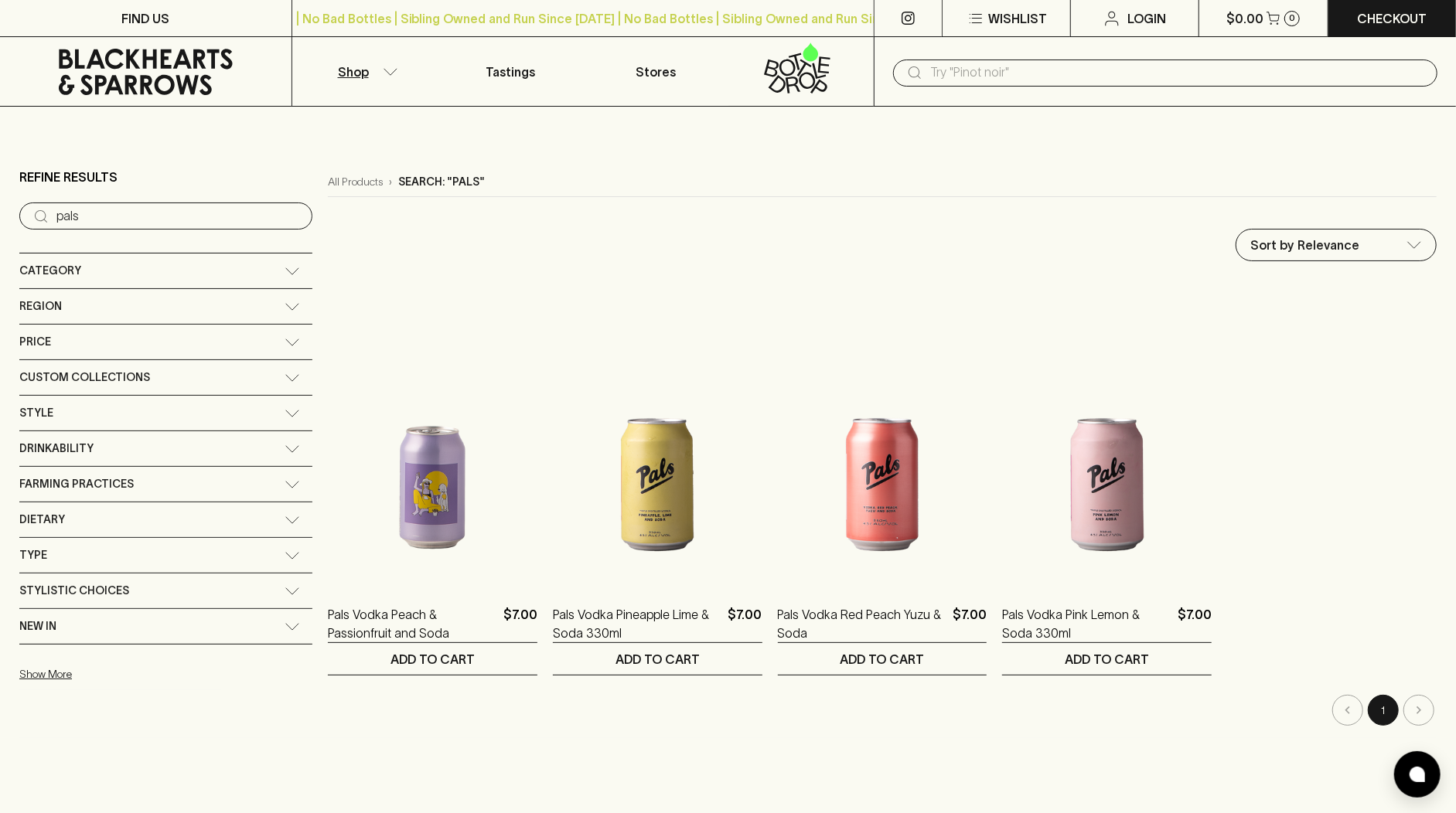
click at [1385, 403] on ol "Pals Vodka Peach & Passionfruit and Soda $7.00 1 Can 0 ​ ADD TO CART Pals Vodka…" at bounding box center [882, 478] width 1109 height 395
